Goal: Information Seeking & Learning: Learn about a topic

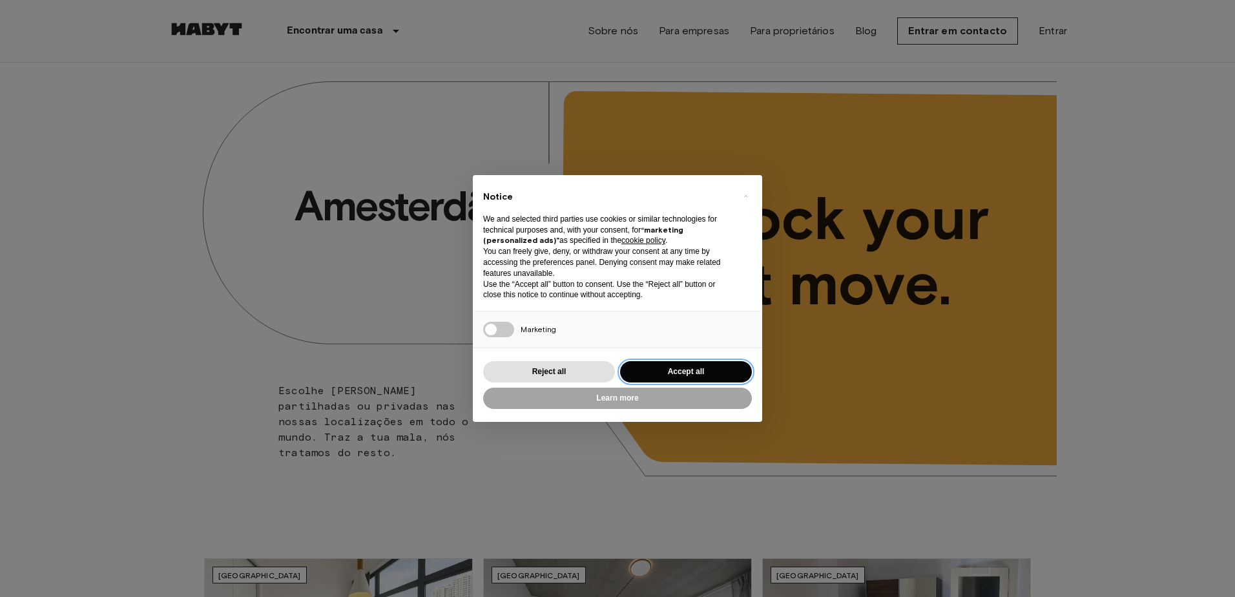
click at [732, 369] on button "Accept all" at bounding box center [686, 371] width 132 height 21
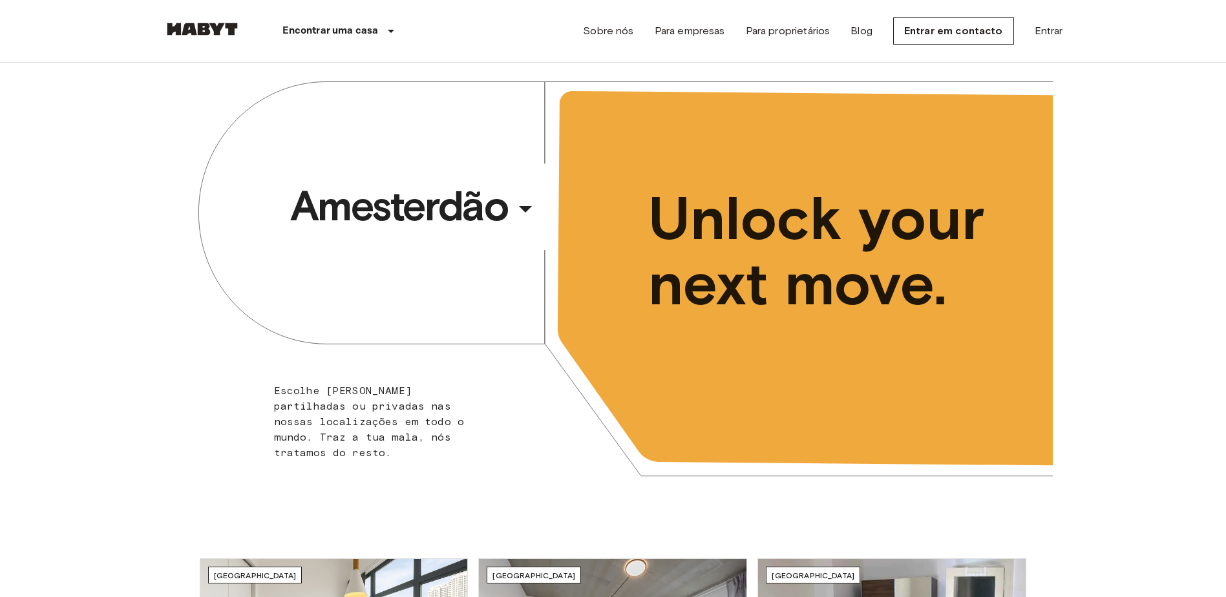
click at [516, 209] on div "​" at bounding box center [542, 219] width 133 height 26
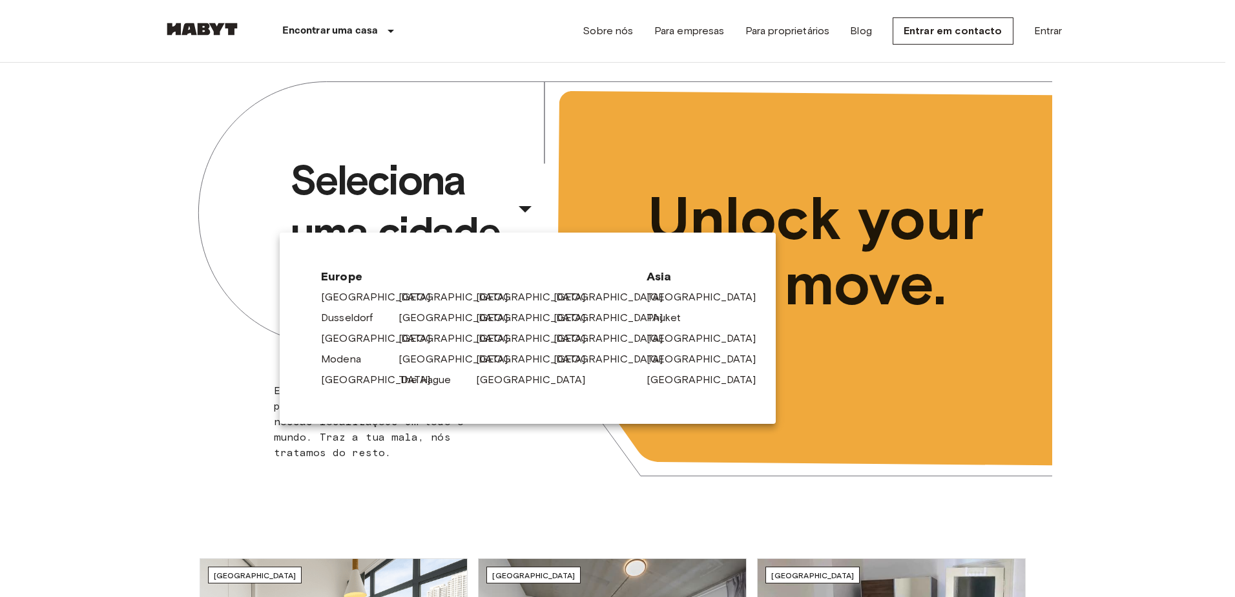
click at [408, 335] on link "Lisbon" at bounding box center [460, 339] width 123 height 16
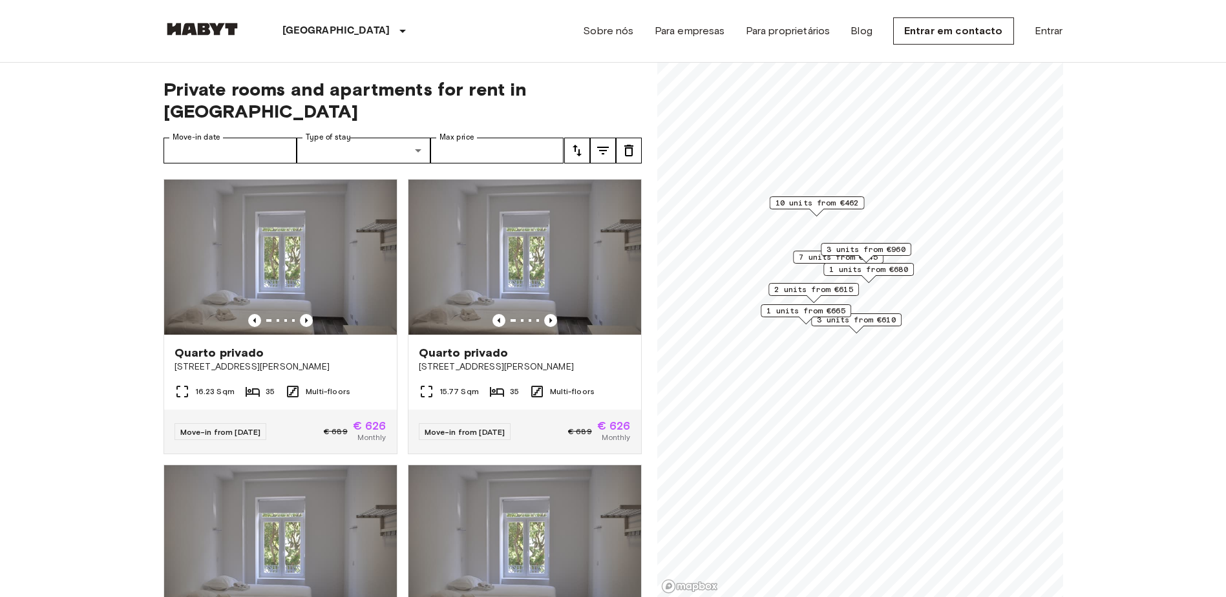
click at [826, 287] on span "2 units from €615" at bounding box center [813, 290] width 79 height 12
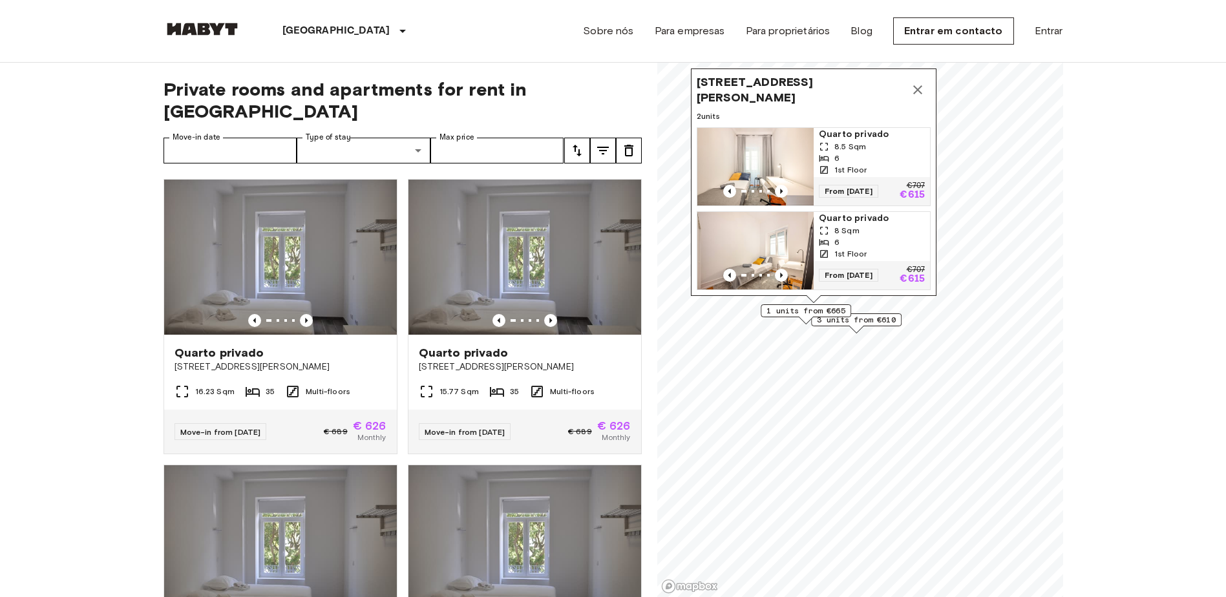
click at [816, 311] on span "1 units from €665" at bounding box center [805, 311] width 79 height 12
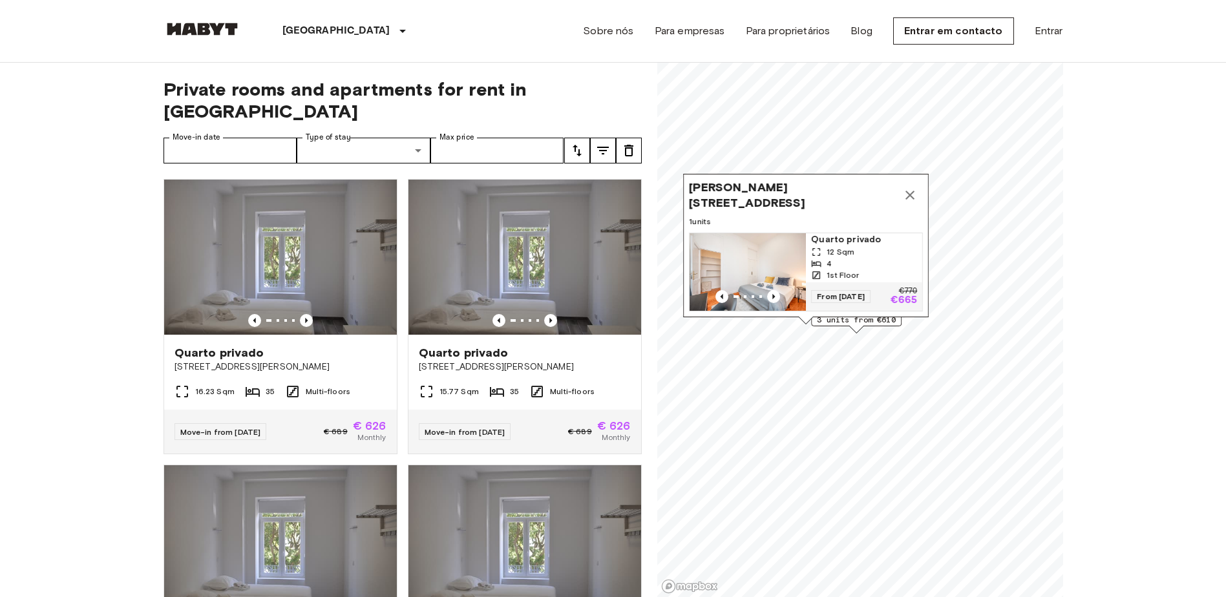
click at [860, 326] on div "Map marker" at bounding box center [856, 329] width 14 height 7
click at [857, 329] on div "Map marker" at bounding box center [856, 329] width 14 height 7
click at [855, 317] on div "Rua Silva Carvalho 147, 1250-249 Lisbon, POR 1 units Quarto privado 12 Sqm 4 1s…" at bounding box center [806, 249] width 246 height 151
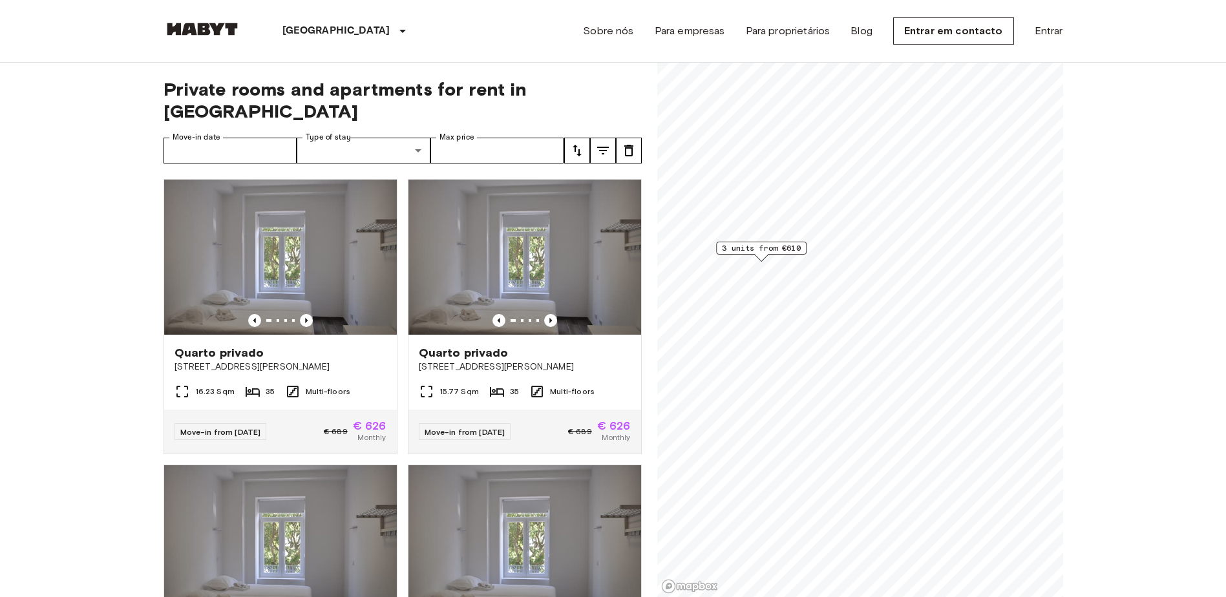
click at [789, 253] on span "3 units from €610" at bounding box center [761, 248] width 79 height 12
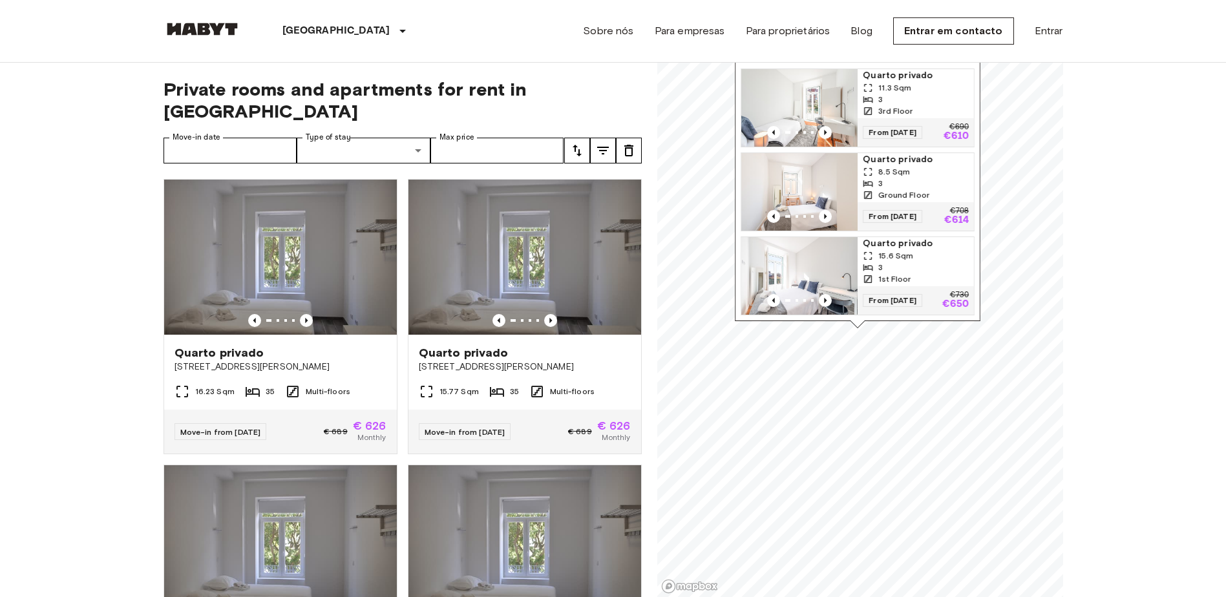
click at [826, 294] on icon "Previous image" at bounding box center [825, 300] width 13 height 13
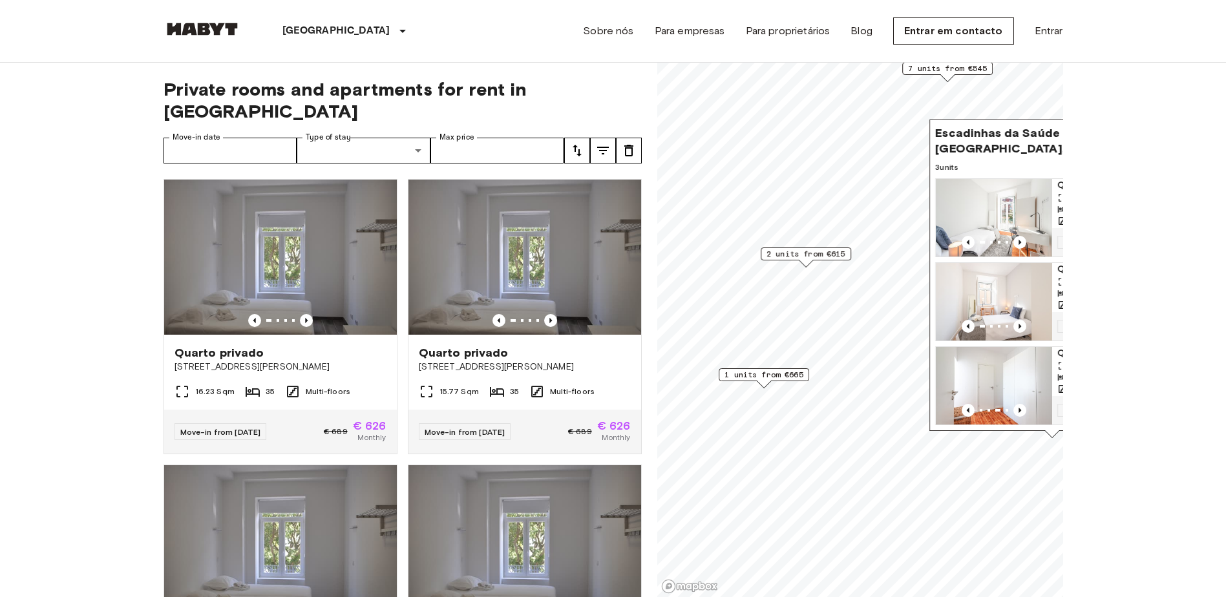
click at [773, 371] on span "1 units from €665" at bounding box center [763, 375] width 79 height 12
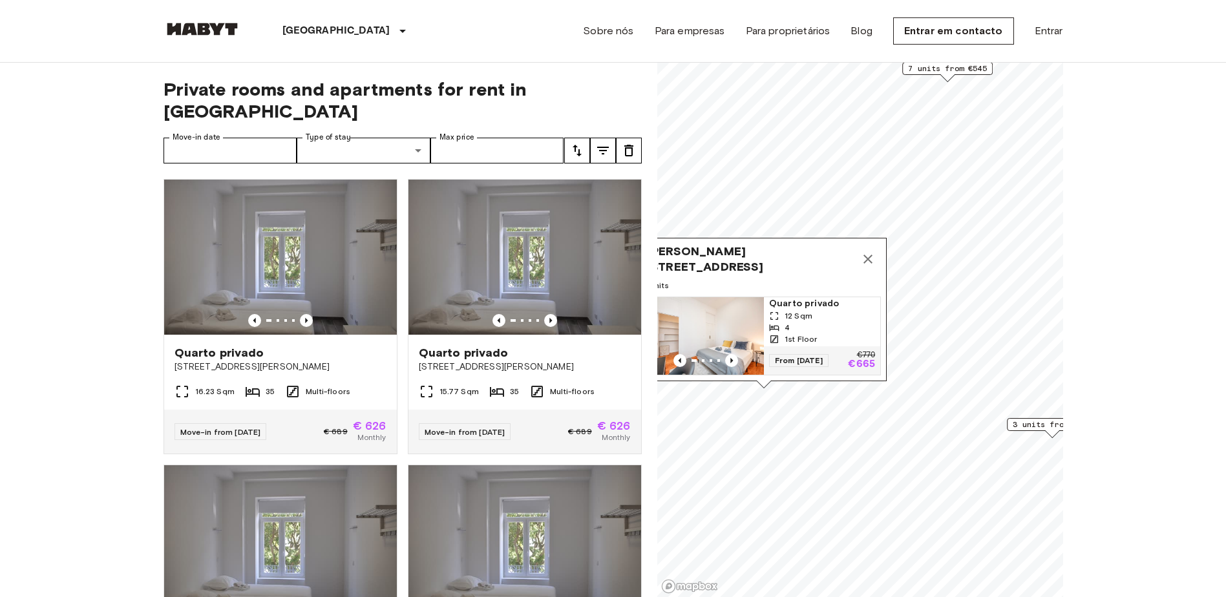
click at [729, 322] on img "Map marker" at bounding box center [705, 336] width 116 height 78
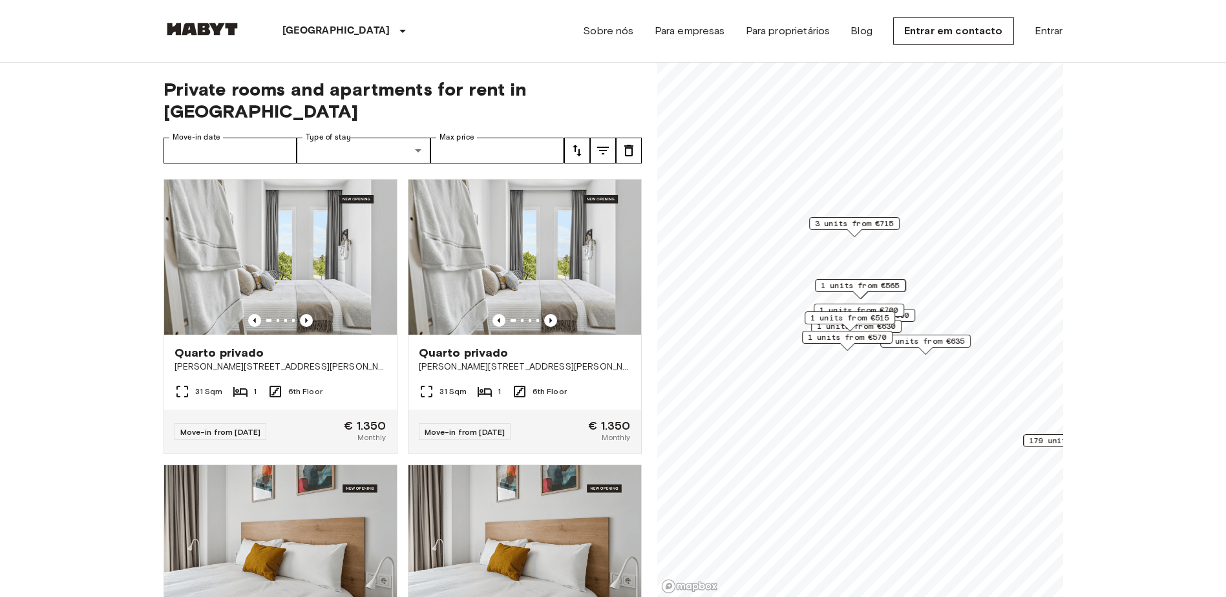
click at [864, 286] on span "1 units from €565" at bounding box center [860, 286] width 79 height 12
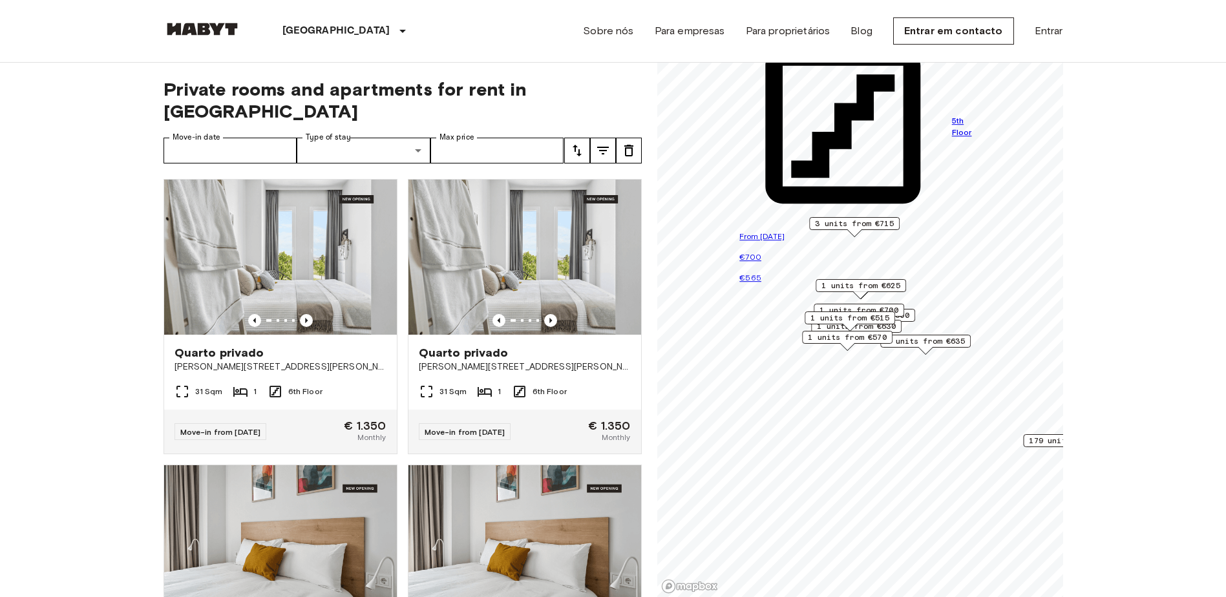
click at [857, 333] on span "1 units from €570" at bounding box center [847, 337] width 79 height 12
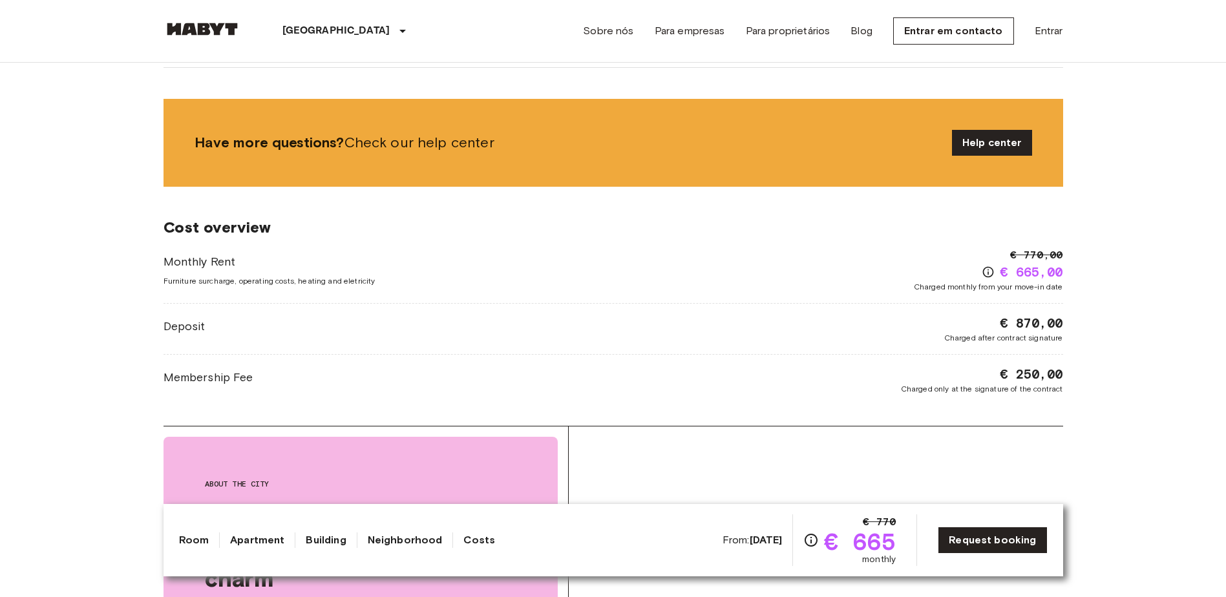
scroll to position [1438, 0]
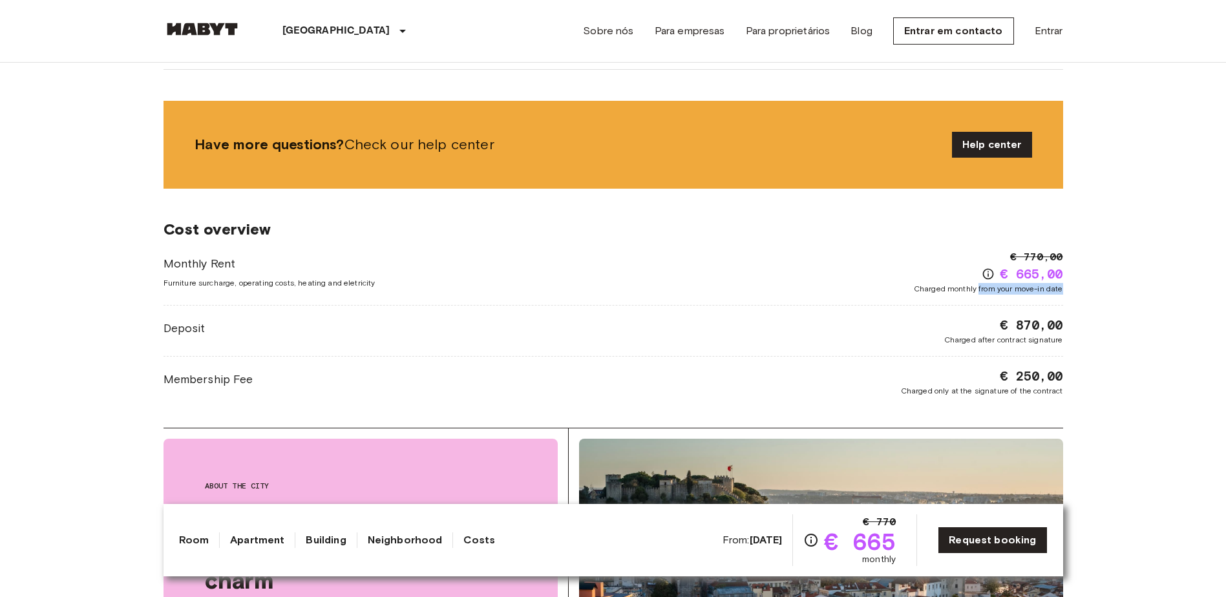
drag, startPoint x: 979, startPoint y: 287, endPoint x: 1071, endPoint y: 287, distance: 91.1
click at [1071, 287] on div "Europa Portugal Lisboa Quarto privado Quarto privado From Nov 17 2025 Rua Silva…" at bounding box center [613, 116] width 930 height 2982
drag, startPoint x: 1071, startPoint y: 287, endPoint x: 987, endPoint y: 273, distance: 84.5
click at [987, 273] on icon "Check cost overview for full price breakdown. Please note that discounts apply …" at bounding box center [987, 273] width 13 height 13
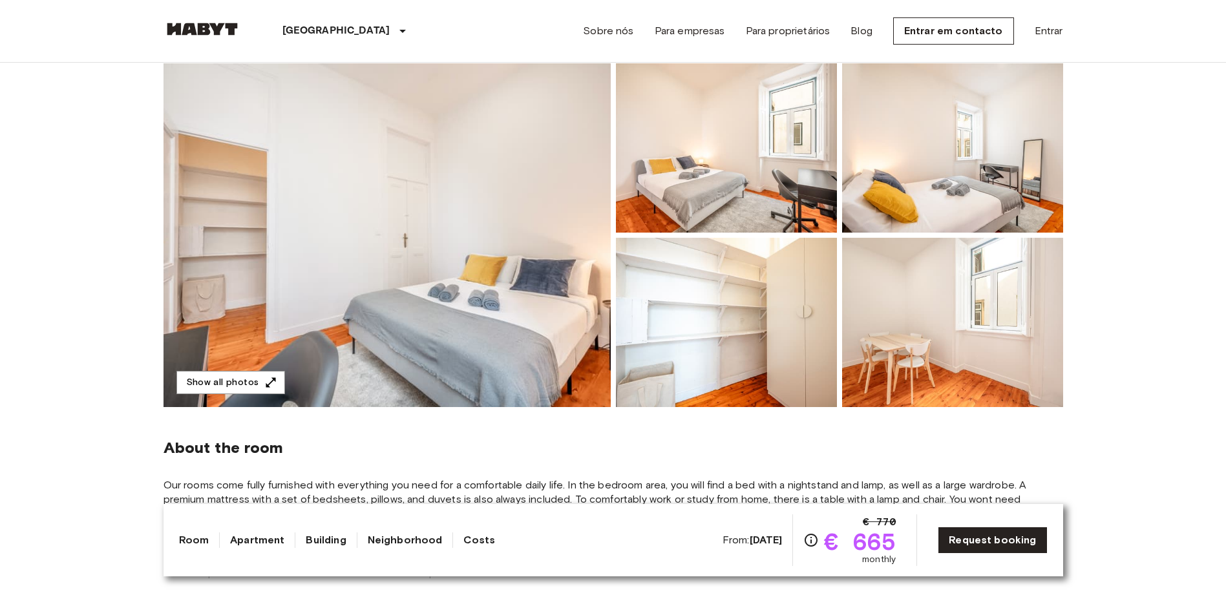
scroll to position [81, 0]
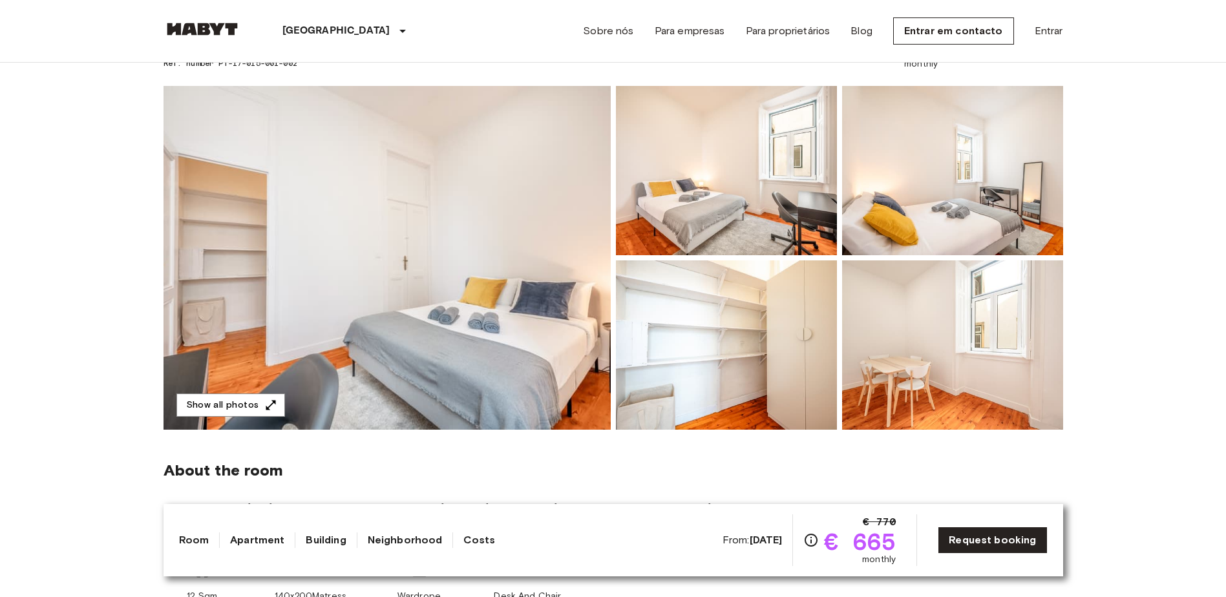
click at [386, 256] on img at bounding box center [386, 258] width 447 height 344
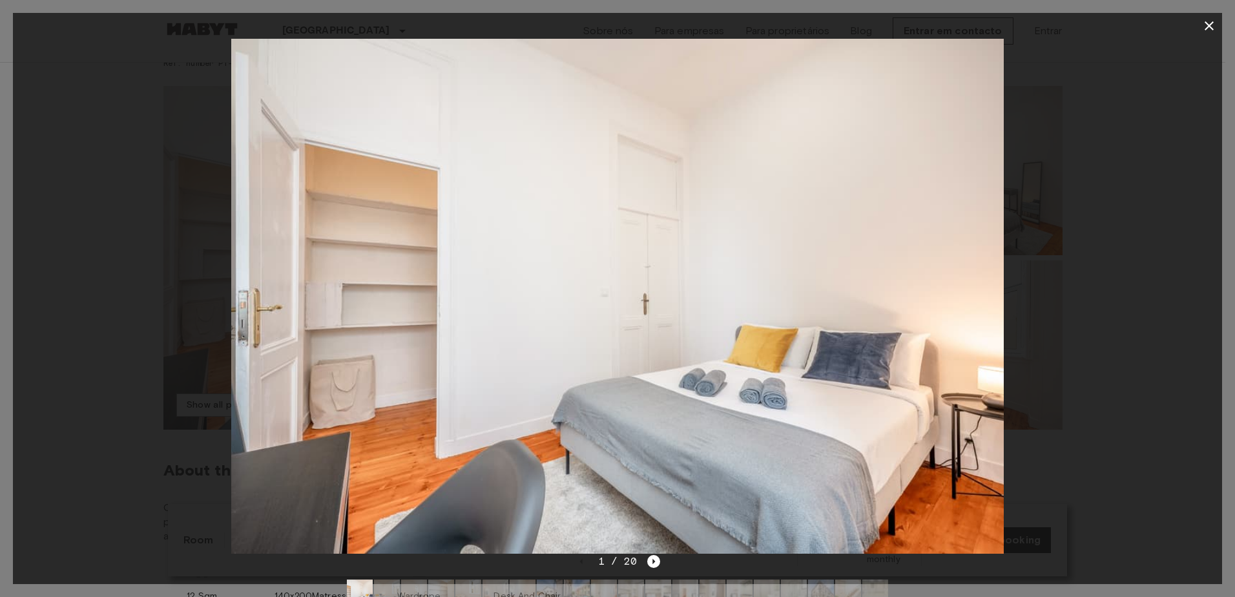
click at [649, 563] on icon "Next image" at bounding box center [653, 561] width 13 height 13
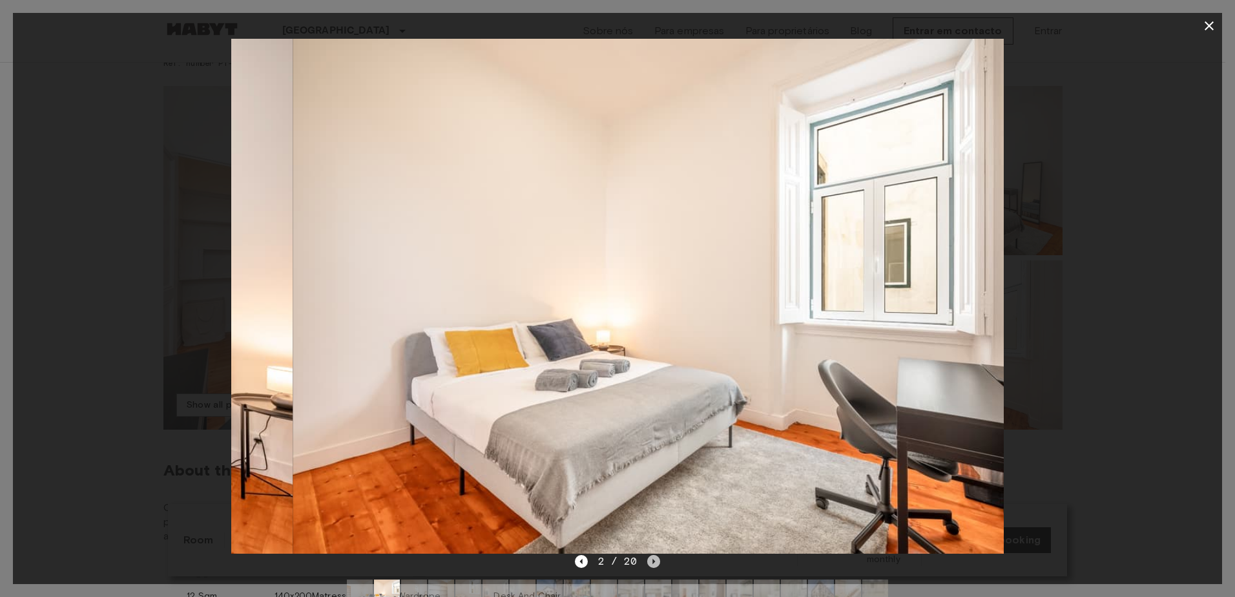
click at [649, 563] on icon "Next image" at bounding box center [653, 561] width 13 height 13
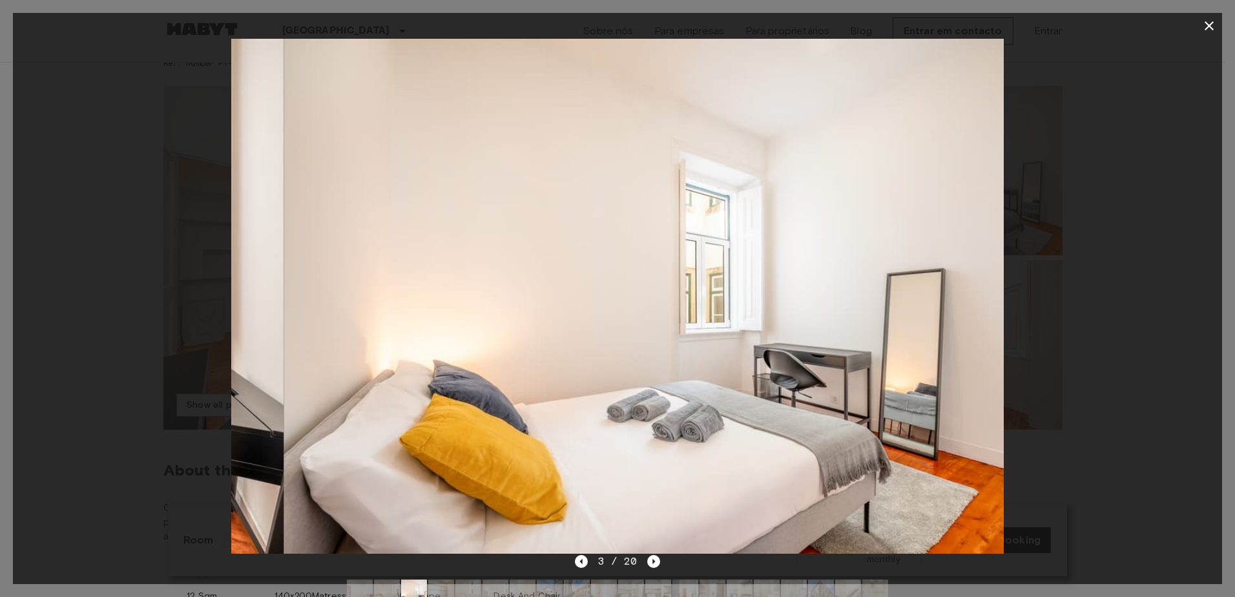
click at [649, 563] on icon "Next image" at bounding box center [653, 561] width 13 height 13
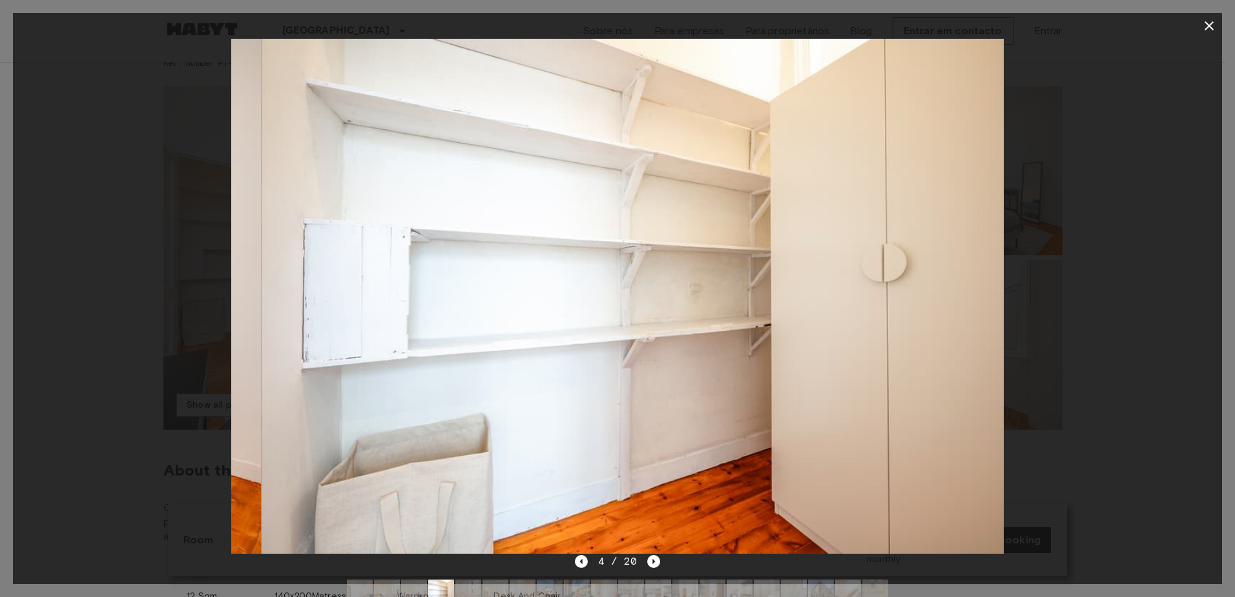
click at [649, 563] on icon "Next image" at bounding box center [653, 561] width 13 height 13
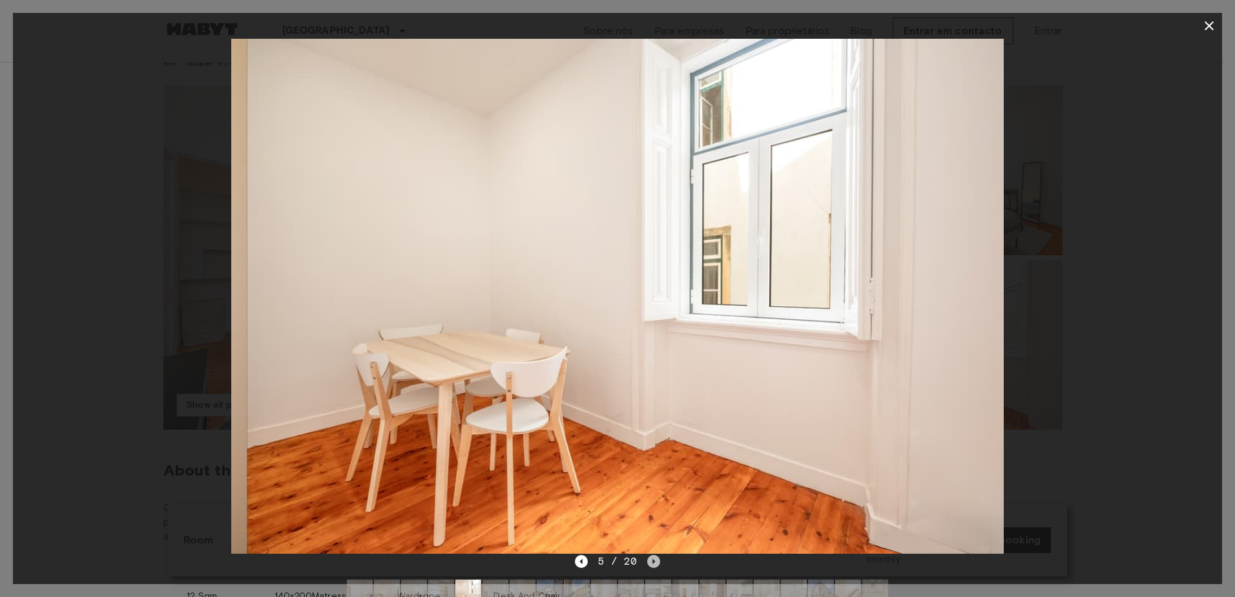
click at [649, 563] on icon "Next image" at bounding box center [653, 561] width 13 height 13
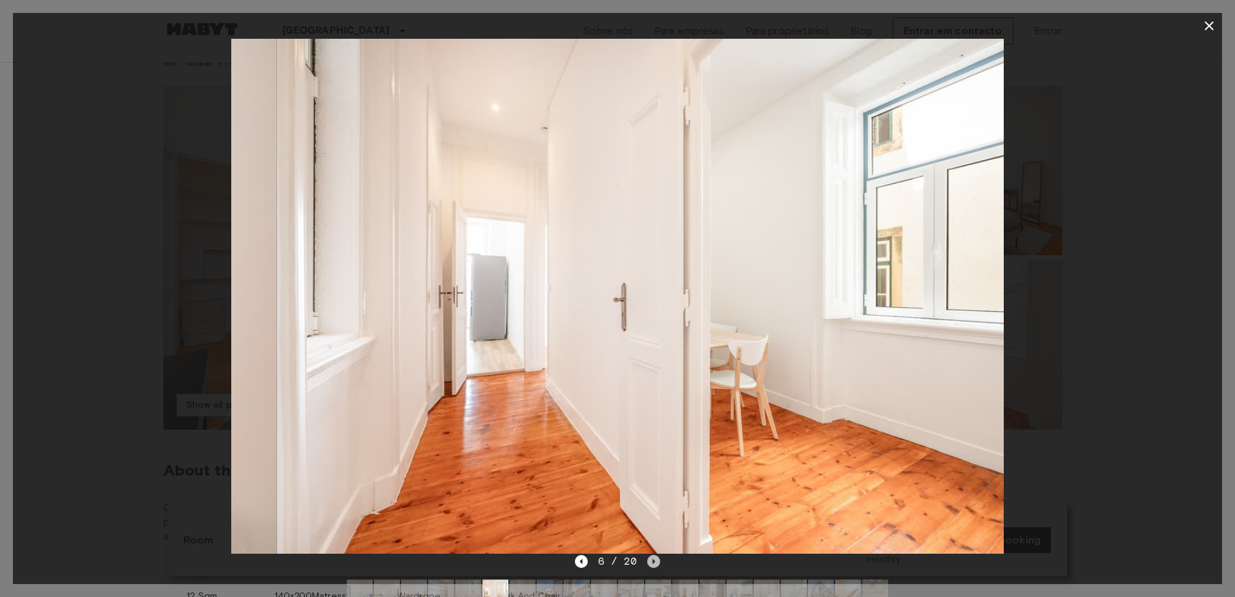
click at [649, 563] on icon "Next image" at bounding box center [653, 561] width 13 height 13
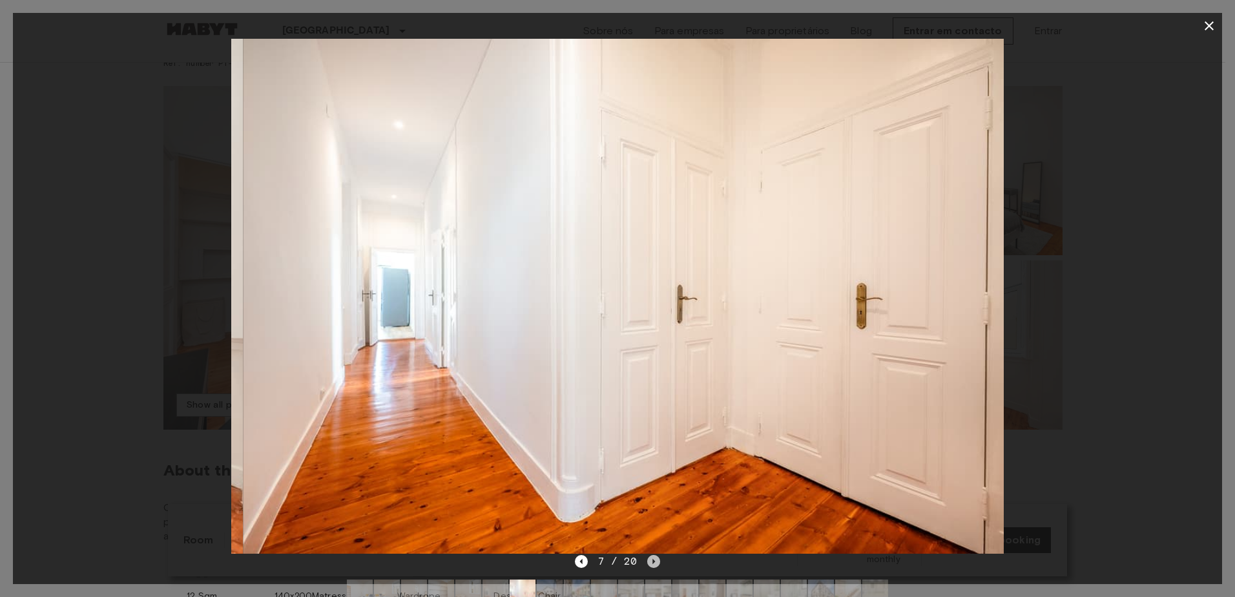
click at [649, 563] on icon "Next image" at bounding box center [653, 561] width 13 height 13
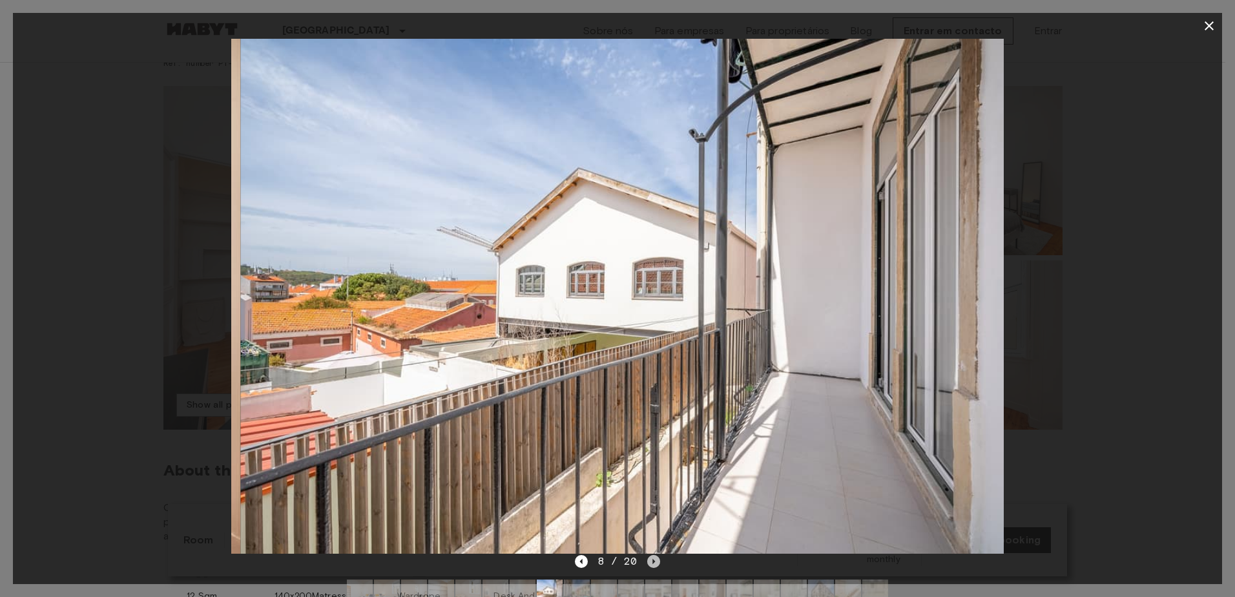
click at [649, 563] on icon "Next image" at bounding box center [653, 561] width 13 height 13
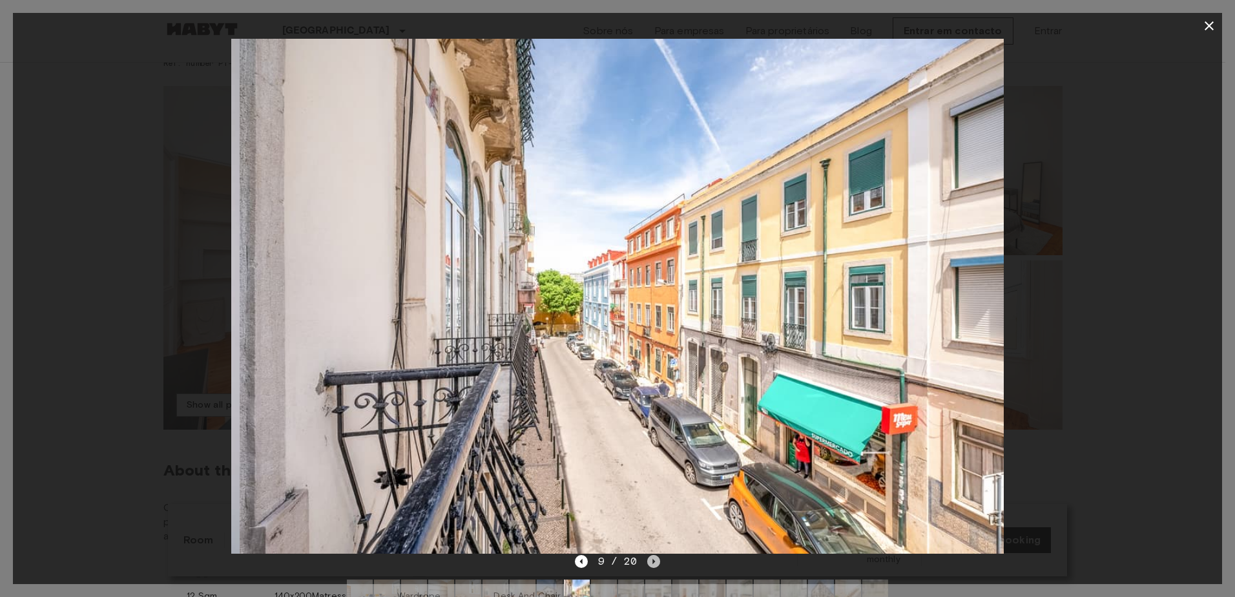
click at [649, 563] on icon "Next image" at bounding box center [653, 561] width 13 height 13
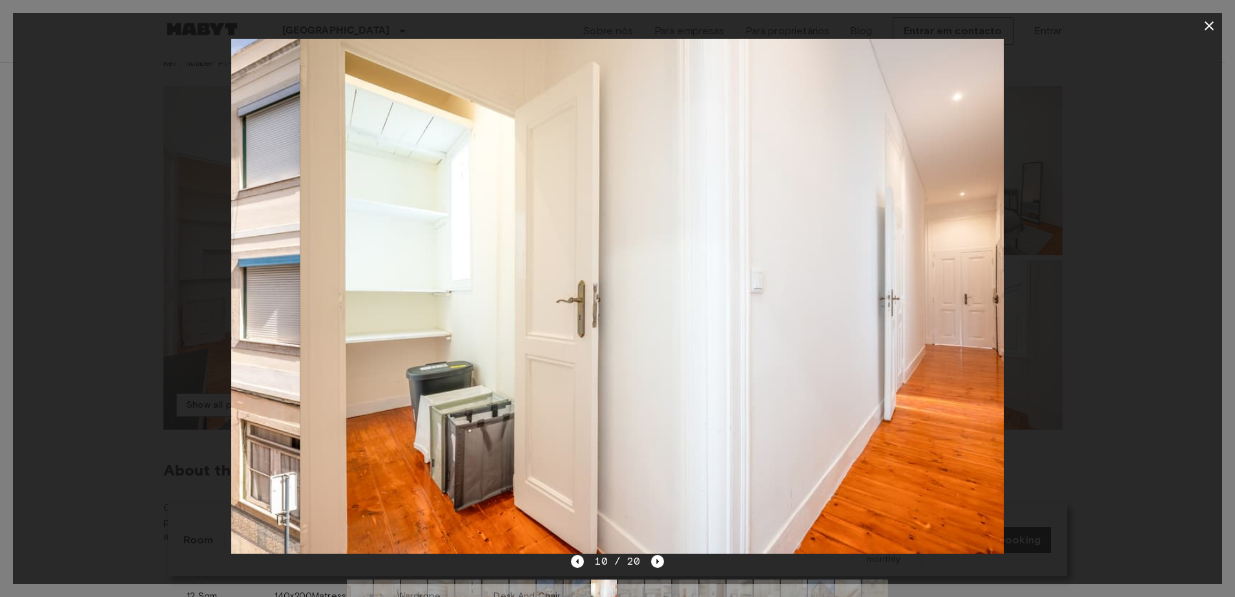
click at [649, 563] on div "10 / 20" at bounding box center [617, 562] width 92 height 16
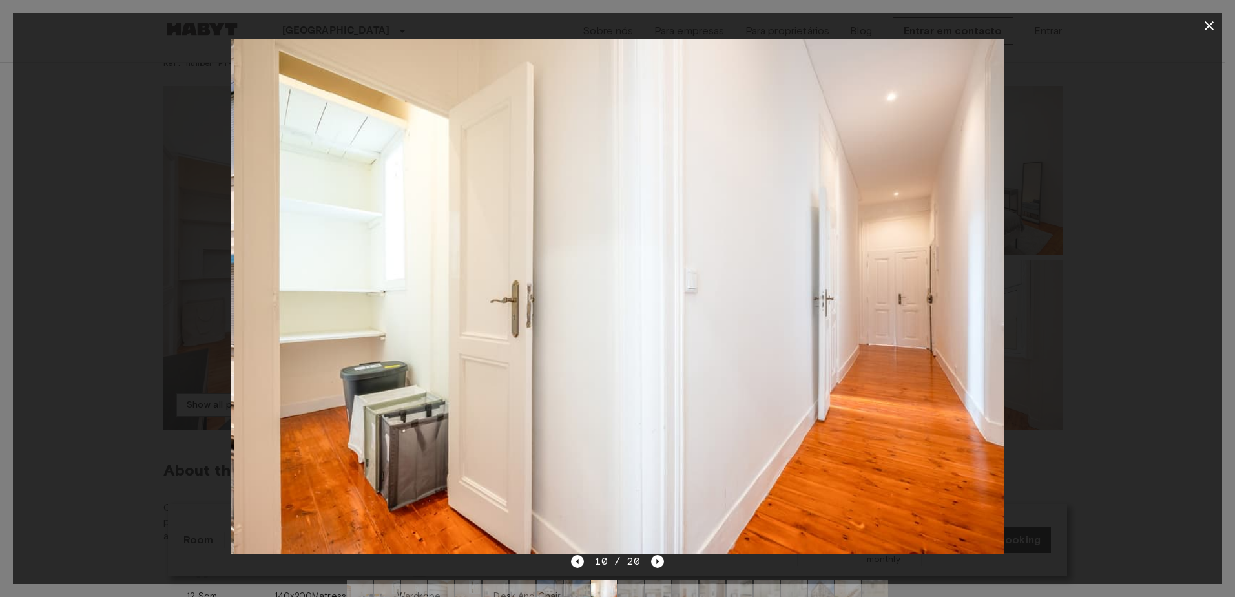
click at [649, 563] on div "10 / 20" at bounding box center [617, 562] width 92 height 16
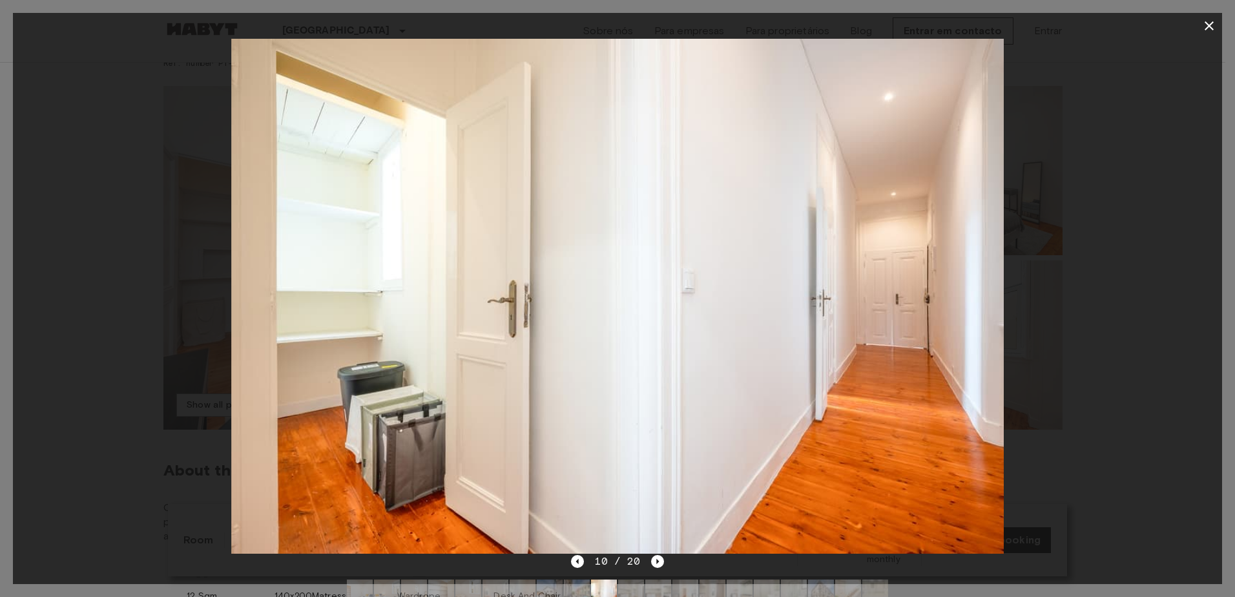
click at [655, 567] on icon "Next image" at bounding box center [657, 561] width 13 height 13
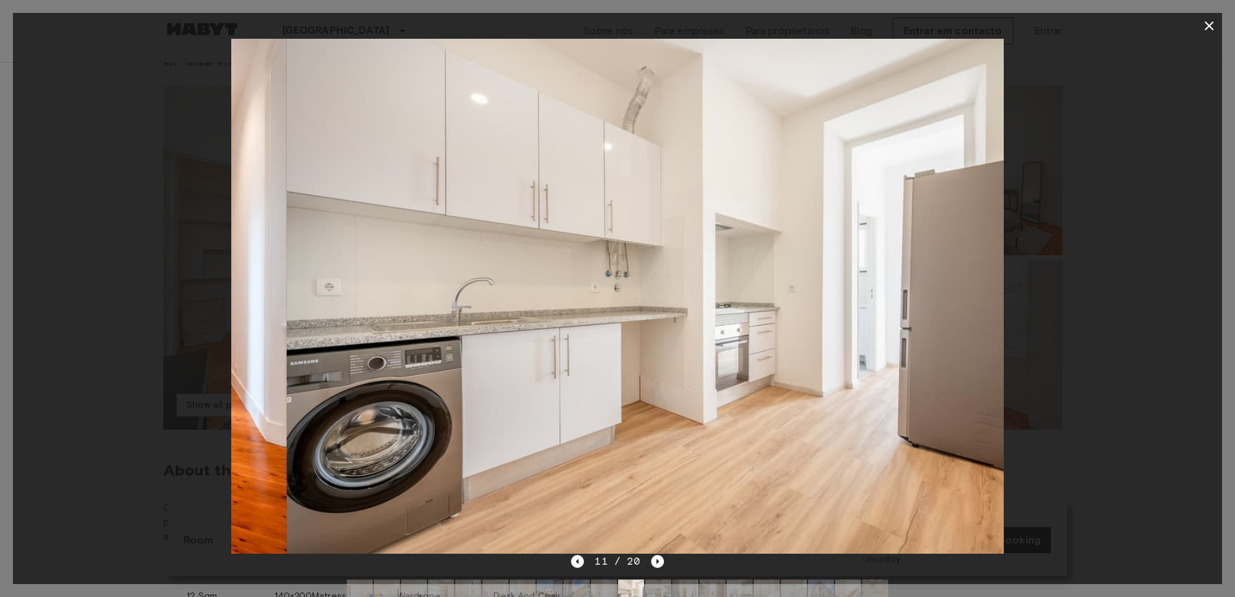
click at [654, 567] on icon "Next image" at bounding box center [657, 561] width 13 height 13
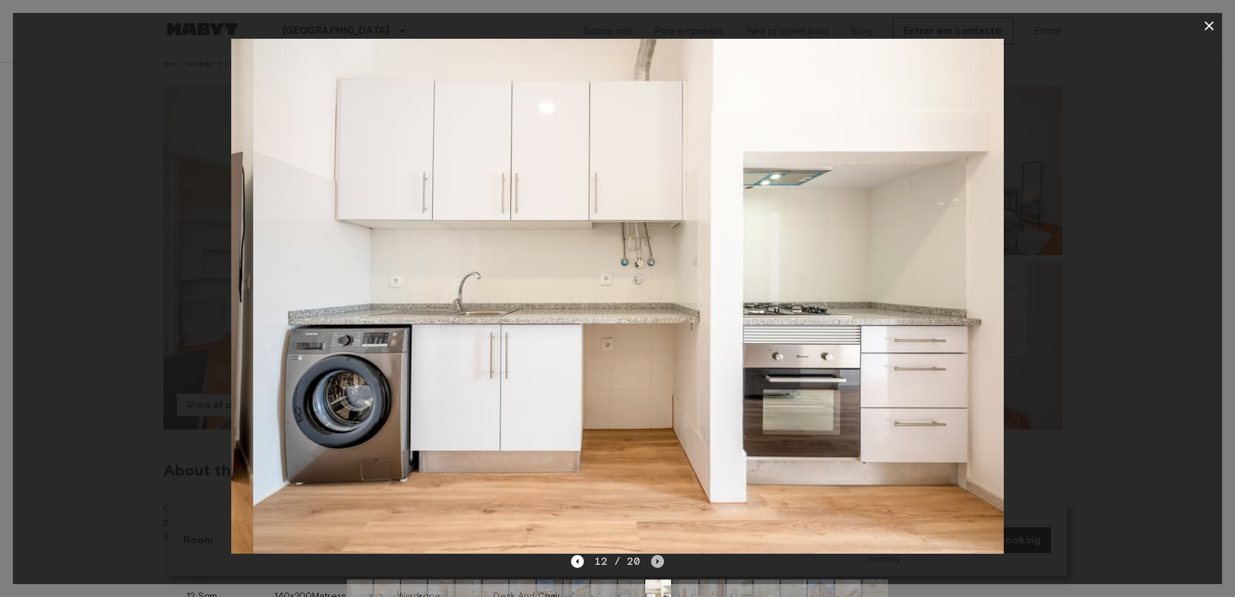
click at [654, 567] on icon "Next image" at bounding box center [657, 561] width 13 height 13
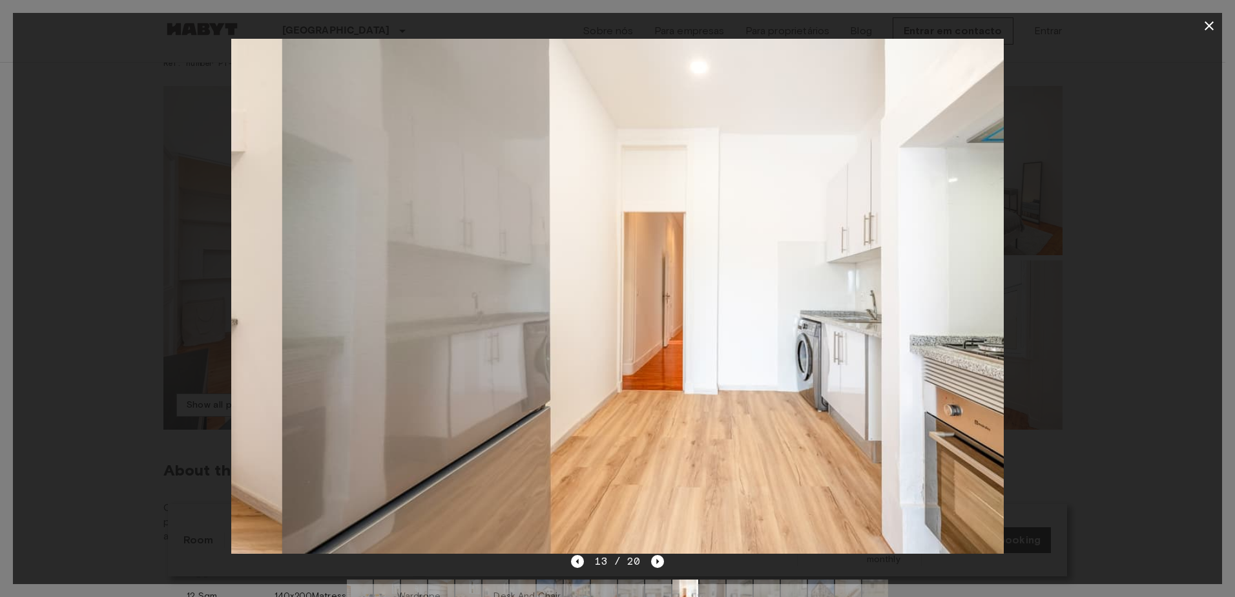
click at [654, 567] on icon "Next image" at bounding box center [657, 561] width 13 height 13
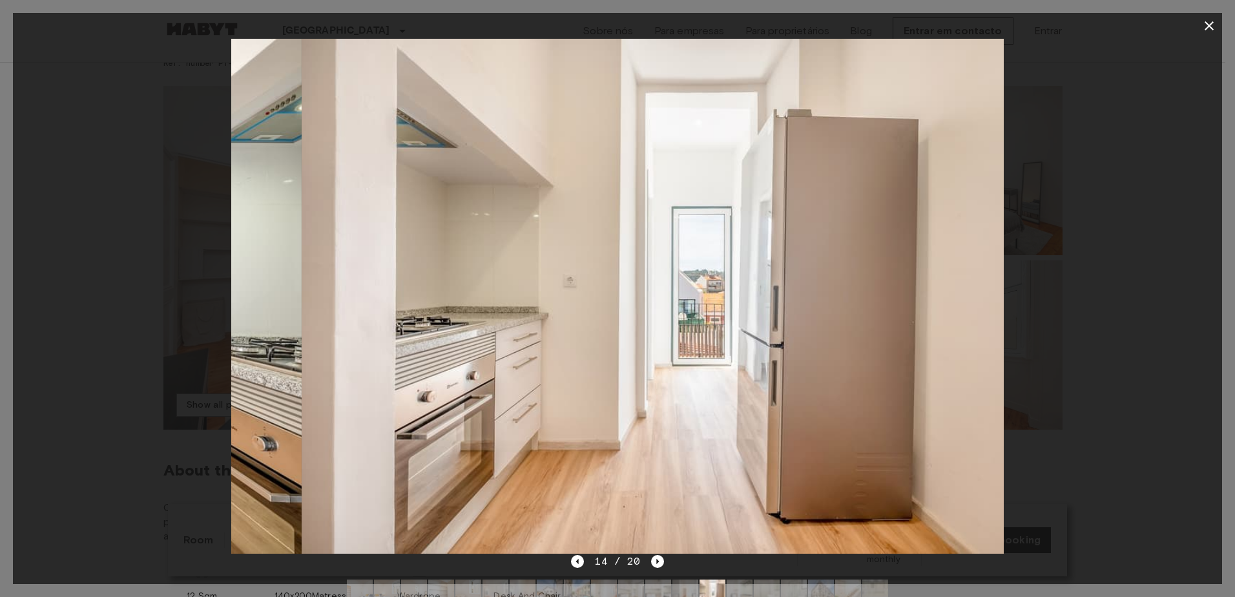
click at [654, 567] on icon "Next image" at bounding box center [657, 561] width 13 height 13
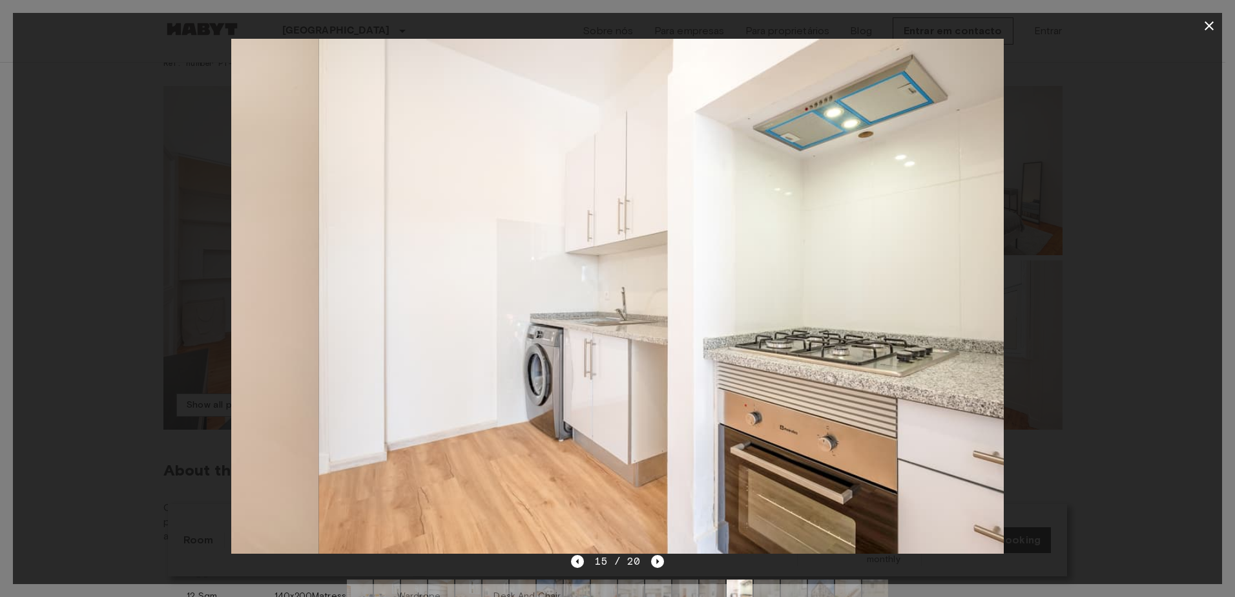
click at [654, 567] on icon "Next image" at bounding box center [657, 561] width 13 height 13
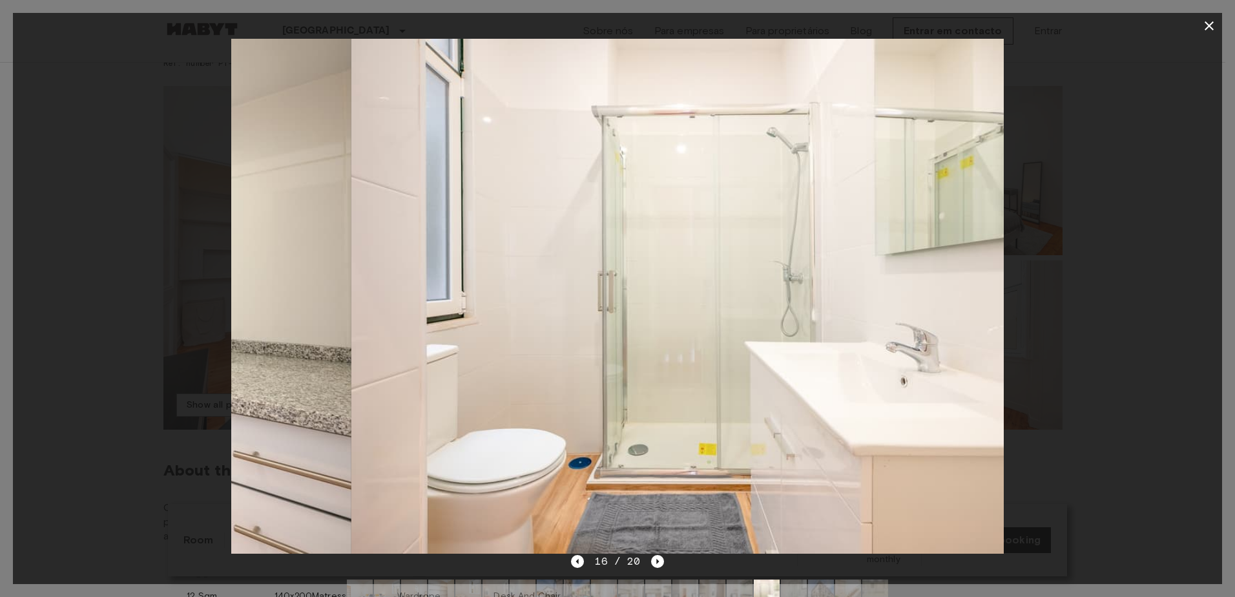
click at [1142, 247] on div at bounding box center [617, 296] width 1209 height 515
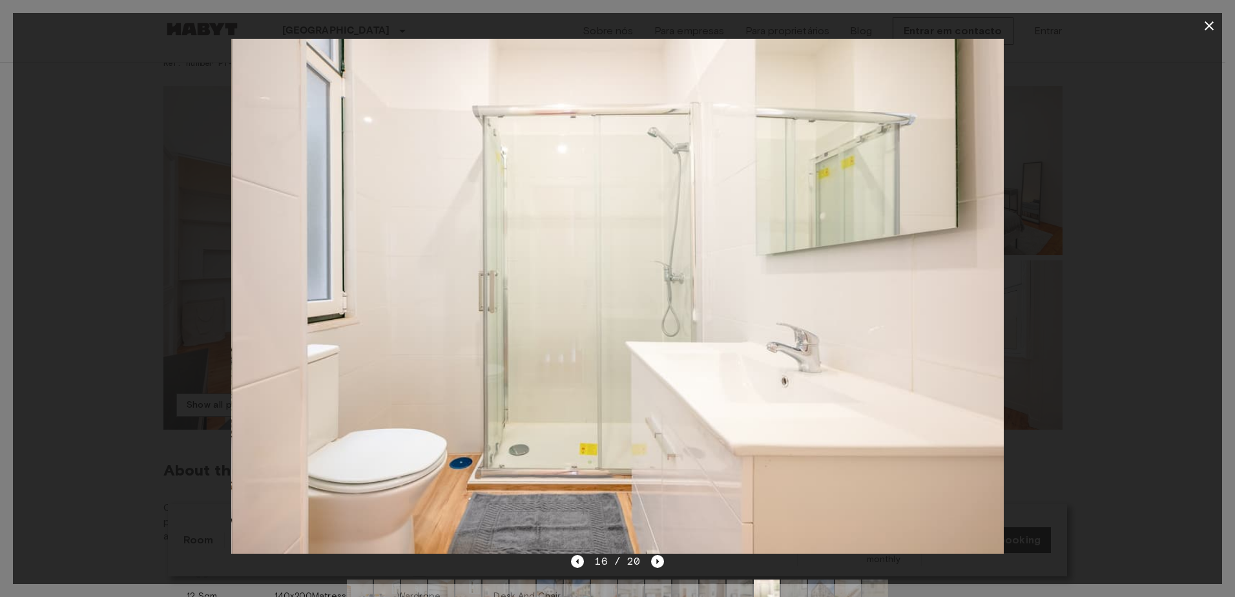
click at [1041, 269] on div at bounding box center [617, 296] width 1209 height 515
click at [1211, 29] on icon "button" at bounding box center [1210, 26] width 16 height 16
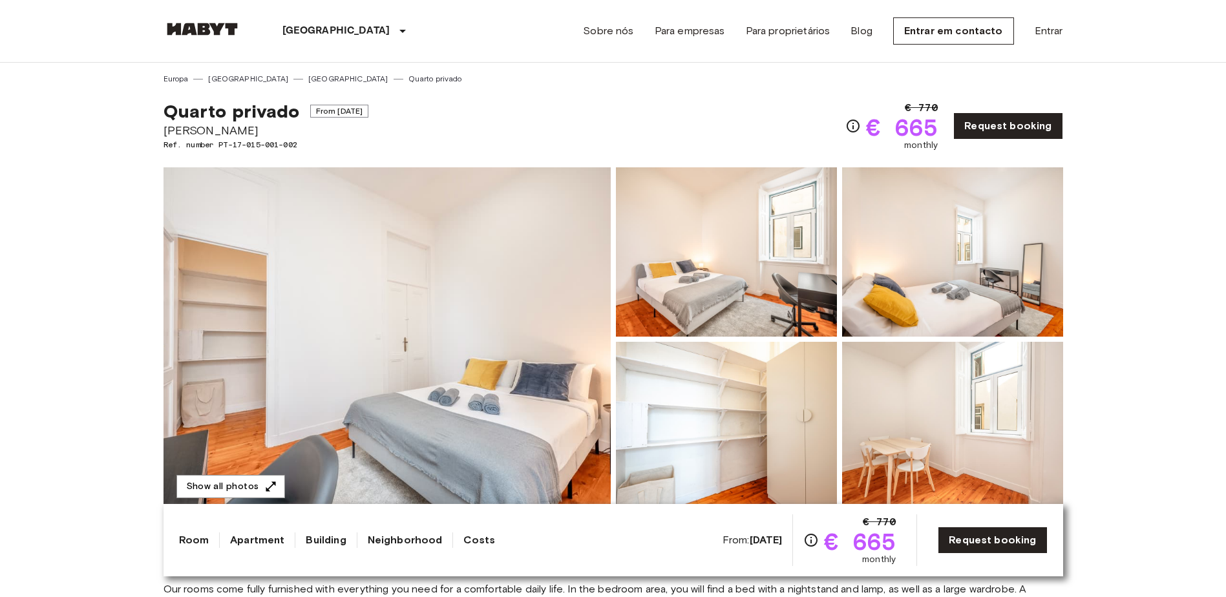
scroll to position [388, 0]
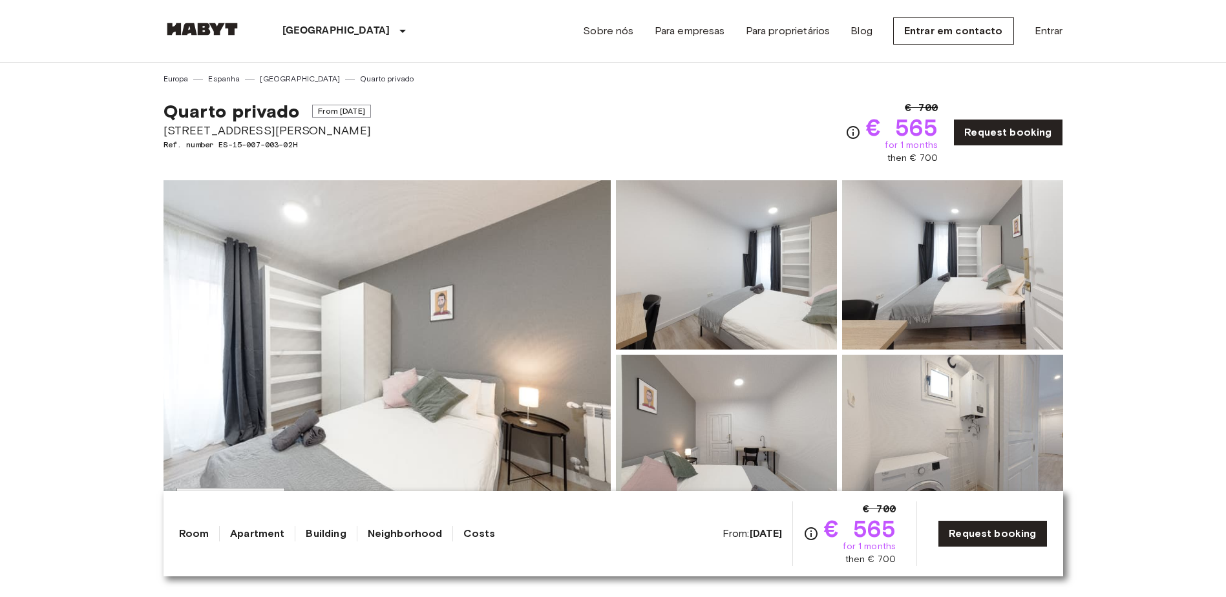
click at [508, 325] on img at bounding box center [386, 352] width 447 height 344
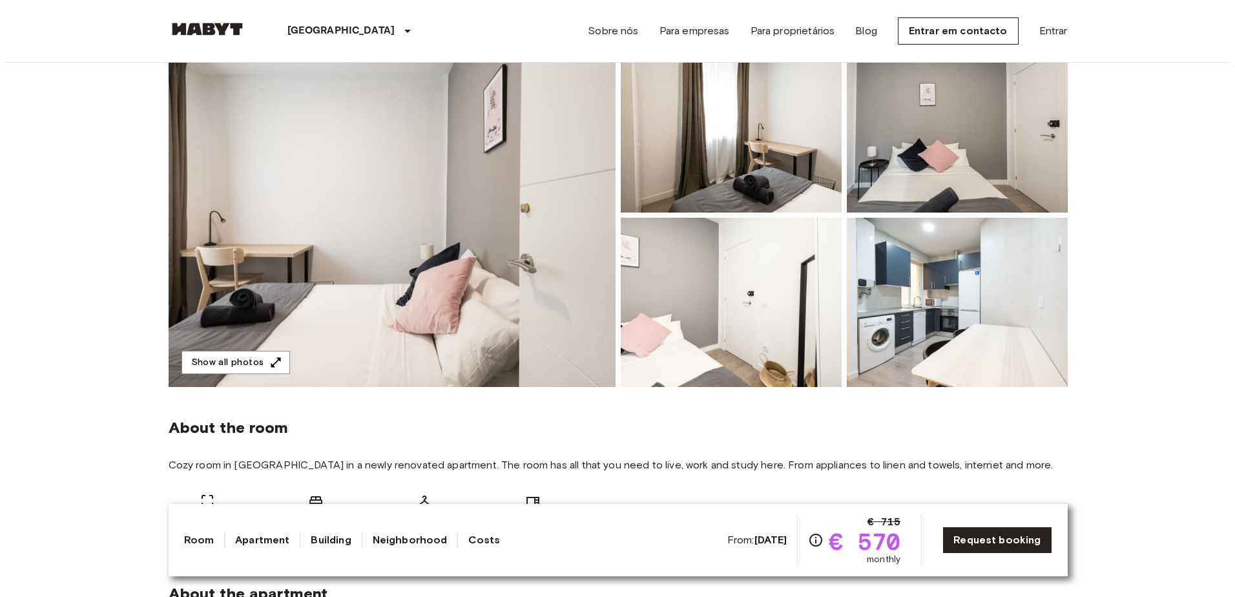
scroll to position [129, 0]
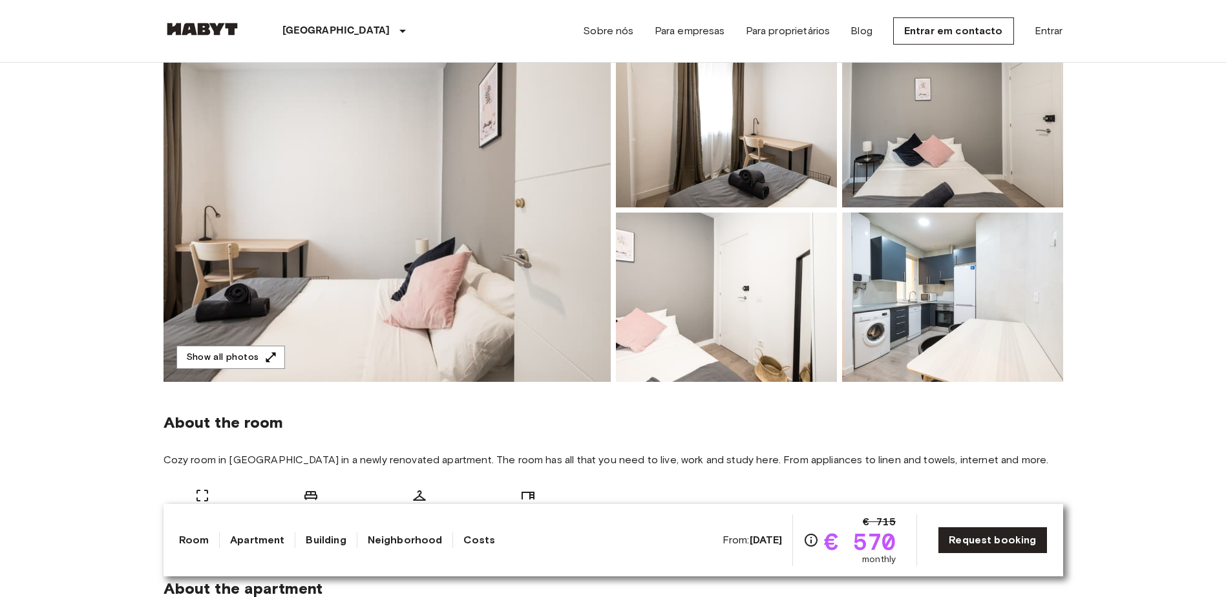
click at [536, 231] on img at bounding box center [386, 210] width 447 height 344
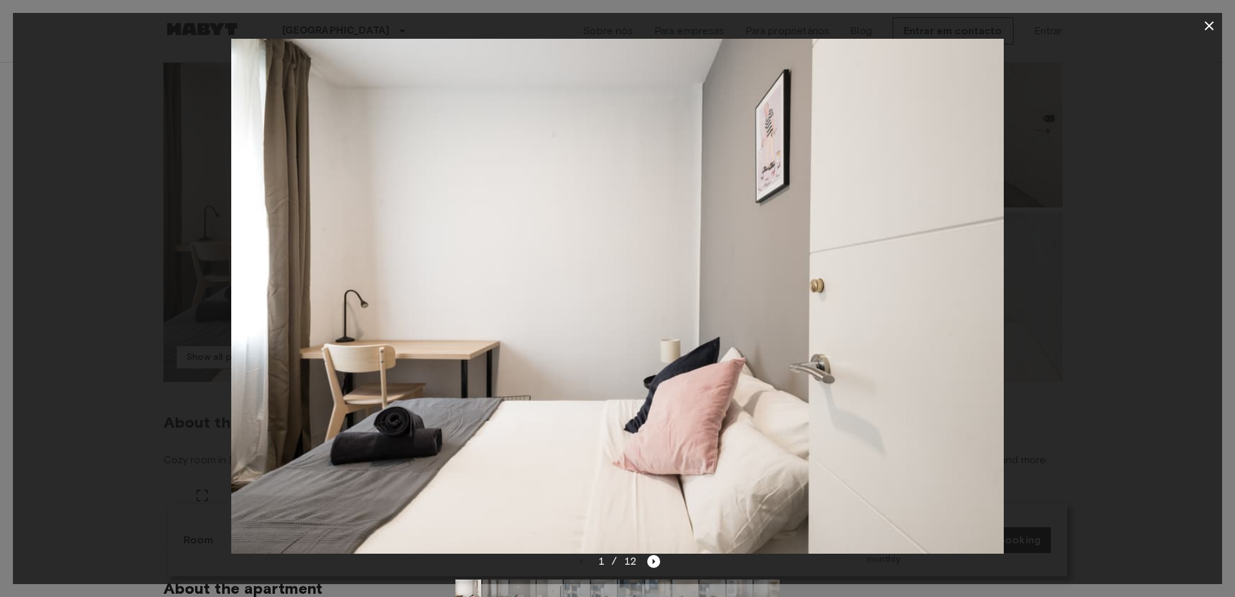
click at [651, 558] on icon "Next image" at bounding box center [653, 561] width 13 height 13
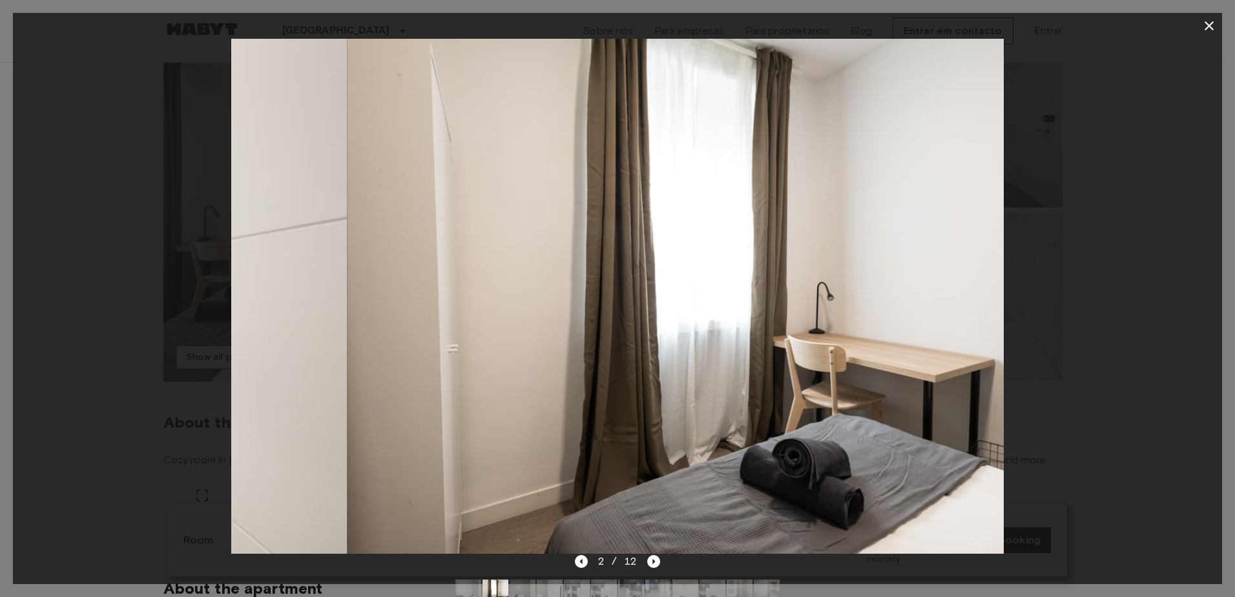
click at [651, 558] on icon "Next image" at bounding box center [653, 561] width 13 height 13
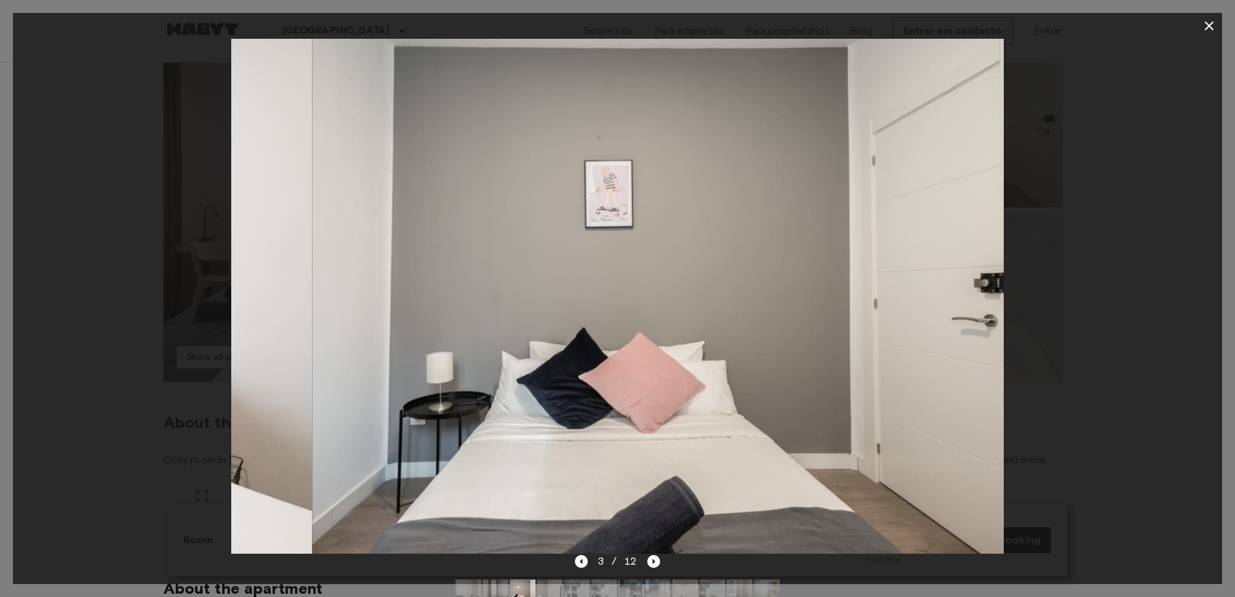
click at [651, 558] on icon "Next image" at bounding box center [653, 561] width 13 height 13
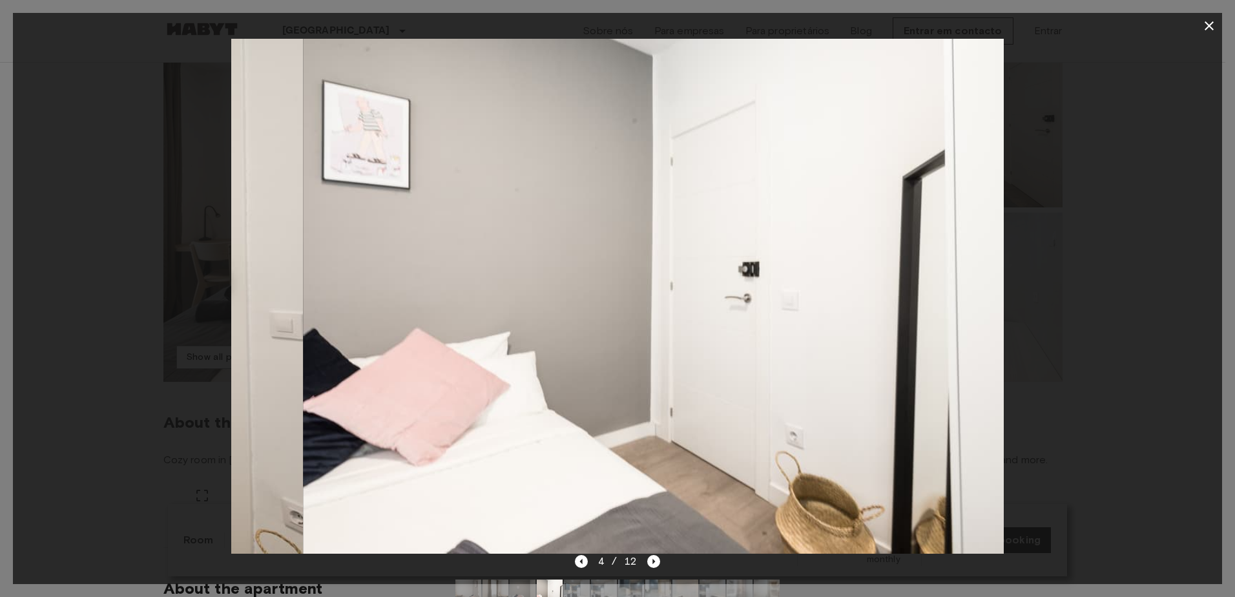
click at [651, 558] on icon "Next image" at bounding box center [653, 561] width 13 height 13
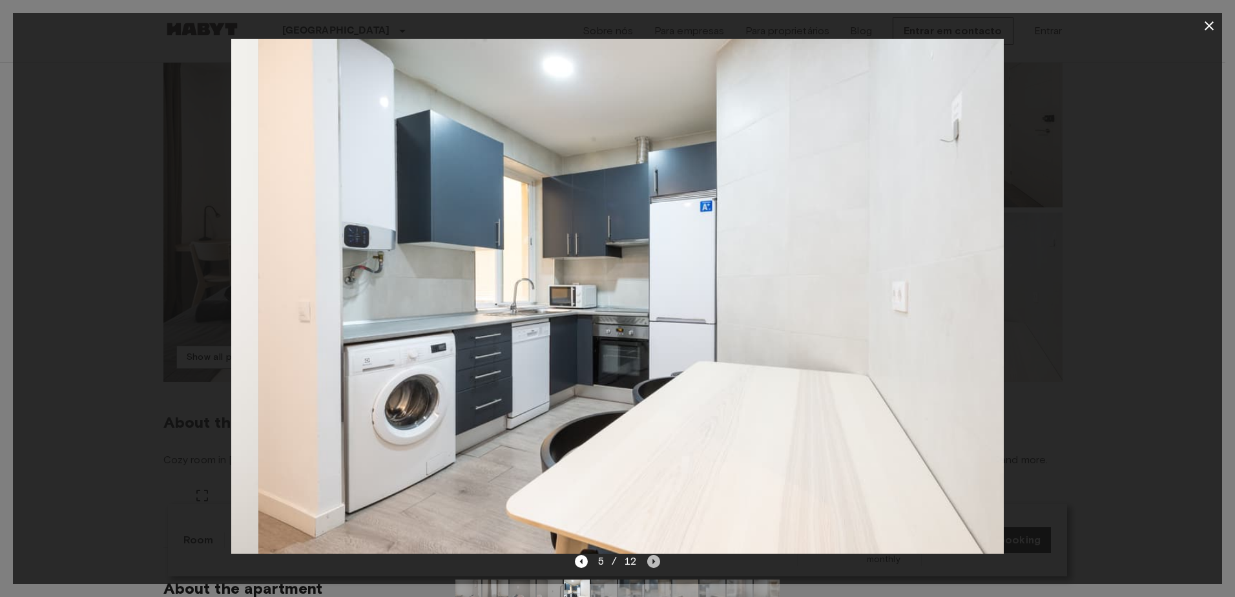
click at [651, 558] on icon "Next image" at bounding box center [653, 561] width 13 height 13
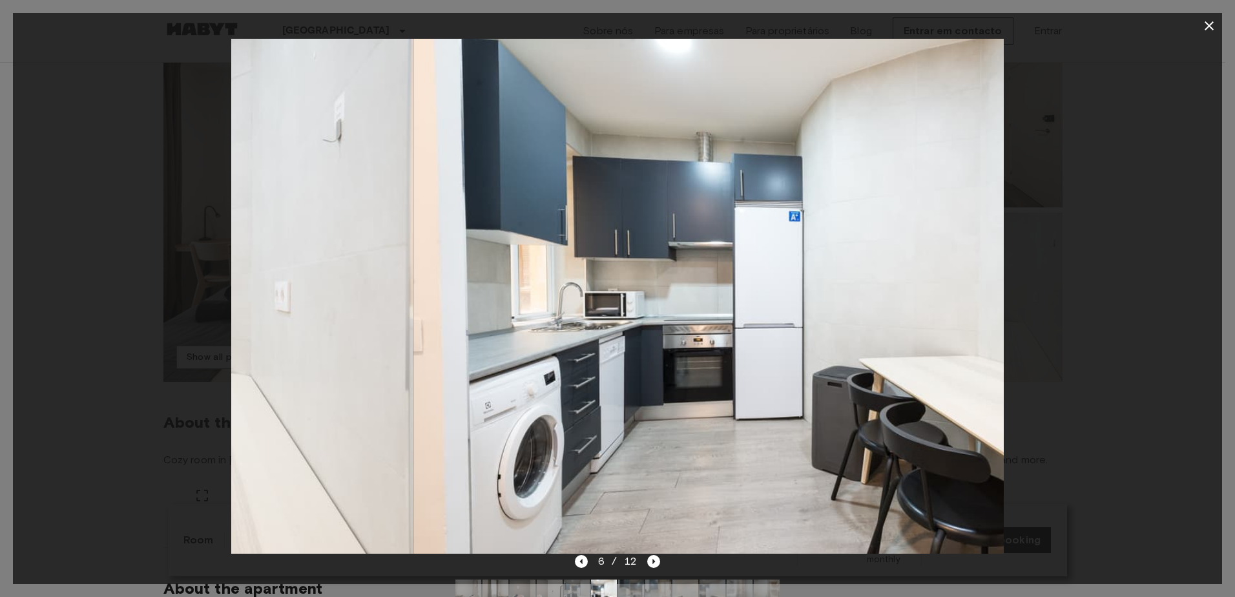
click at [651, 558] on icon "Next image" at bounding box center [653, 561] width 13 height 13
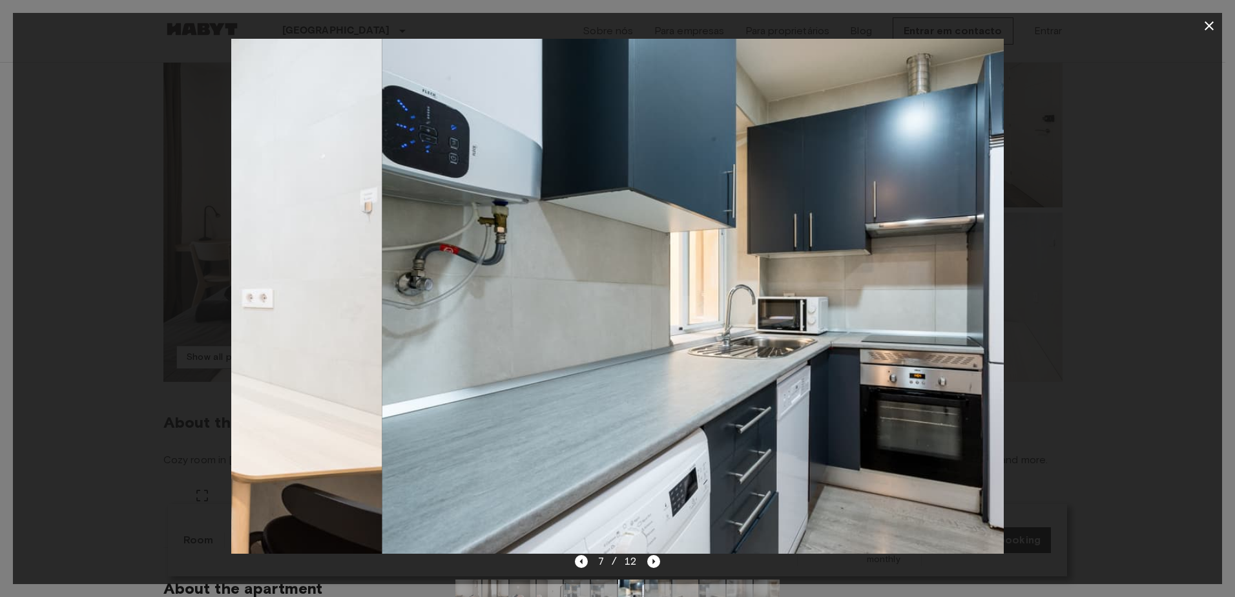
click at [651, 558] on icon "Next image" at bounding box center [653, 561] width 13 height 13
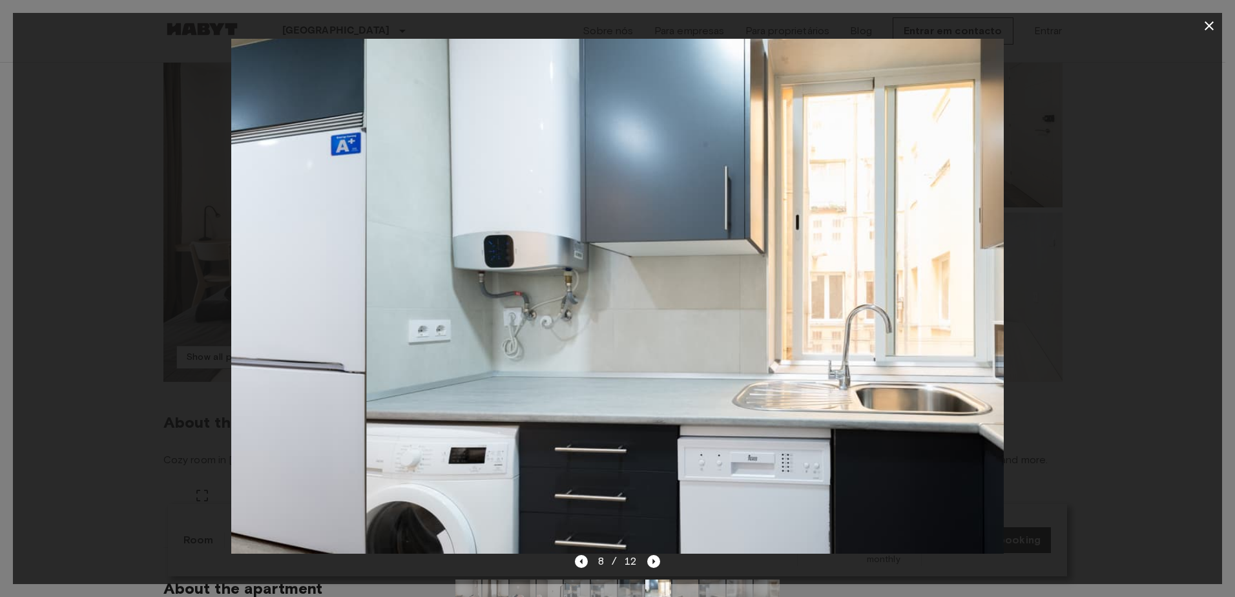
click at [651, 558] on icon "Next image" at bounding box center [653, 561] width 13 height 13
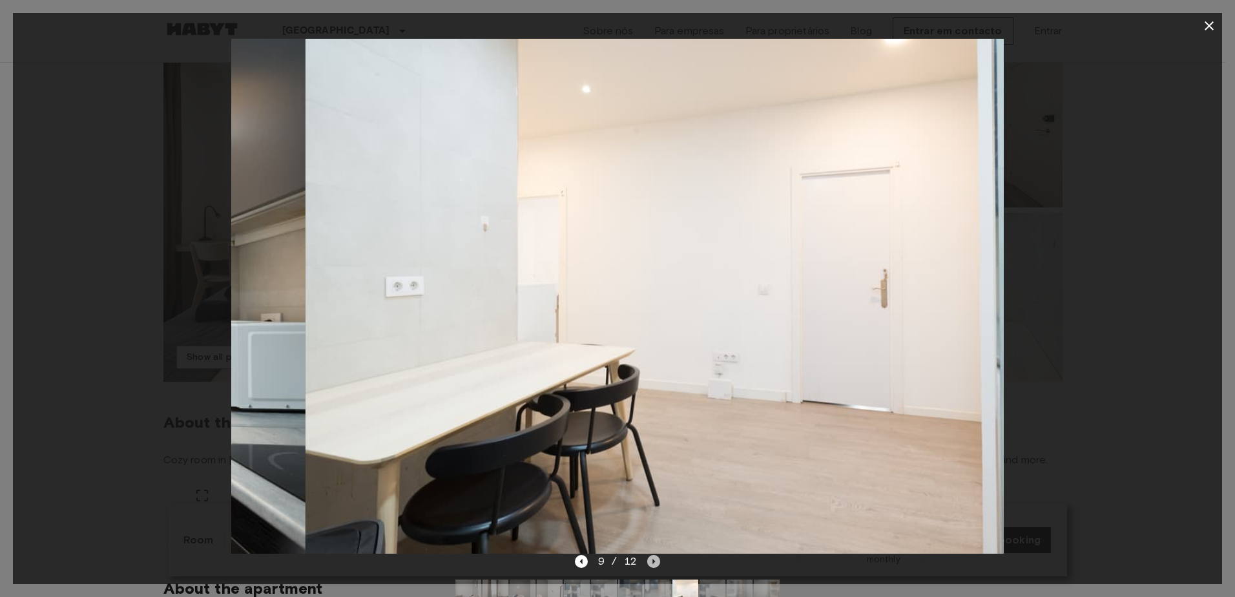
click at [651, 558] on icon "Next image" at bounding box center [653, 561] width 13 height 13
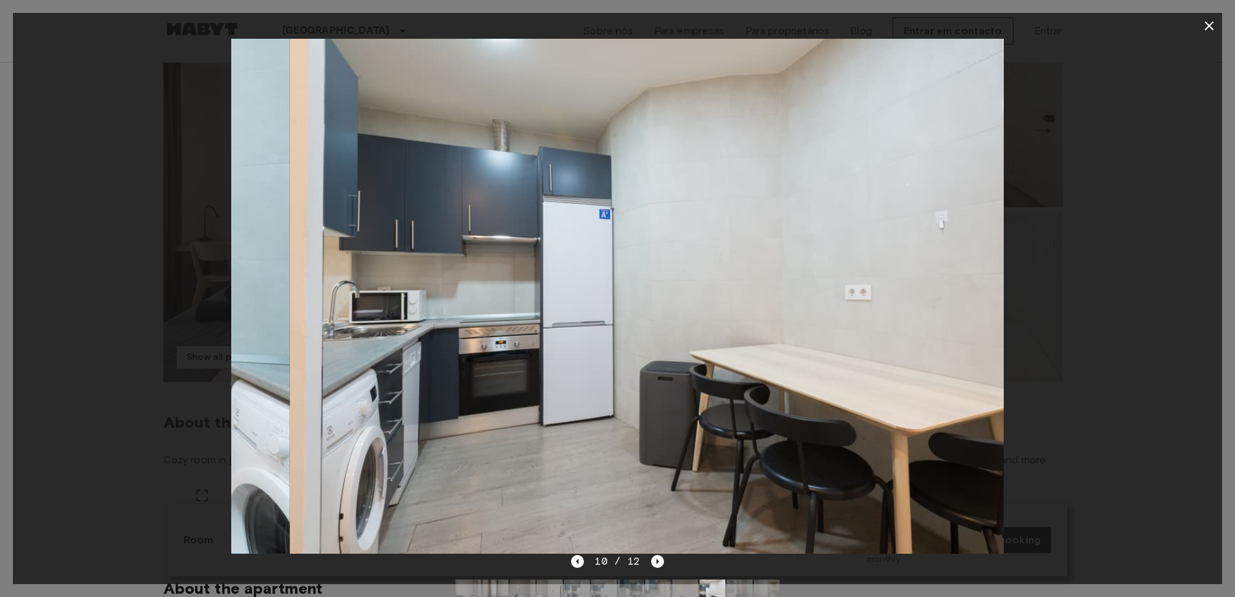
click at [651, 558] on icon "Next image" at bounding box center [657, 561] width 13 height 13
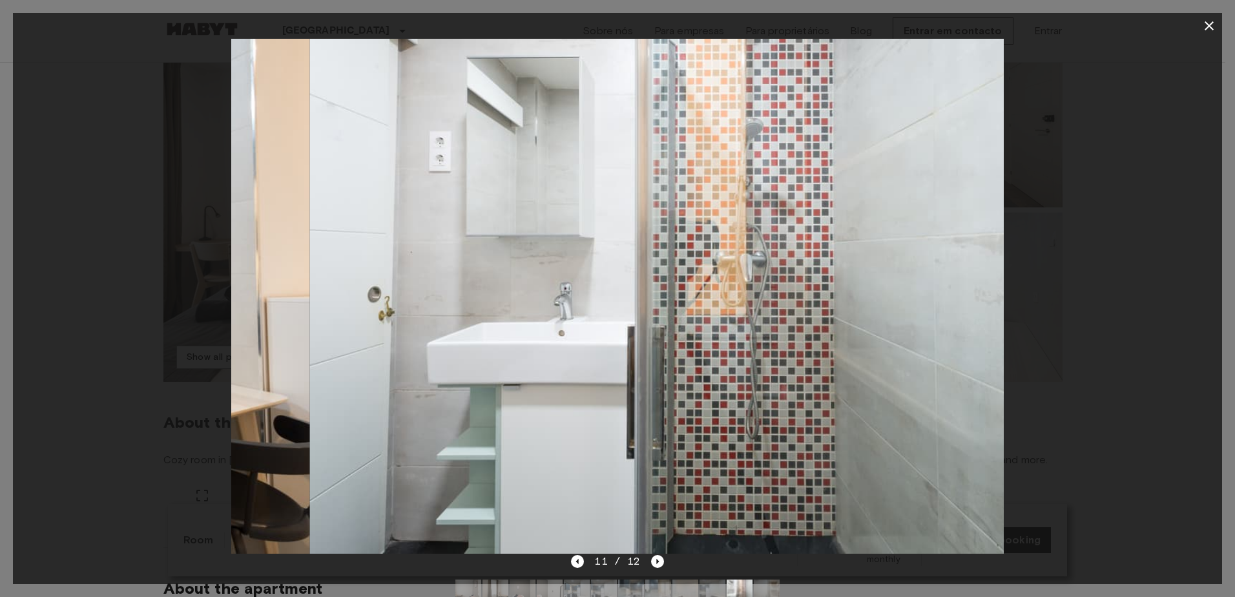
click at [651, 558] on icon "Next image" at bounding box center [657, 561] width 13 height 13
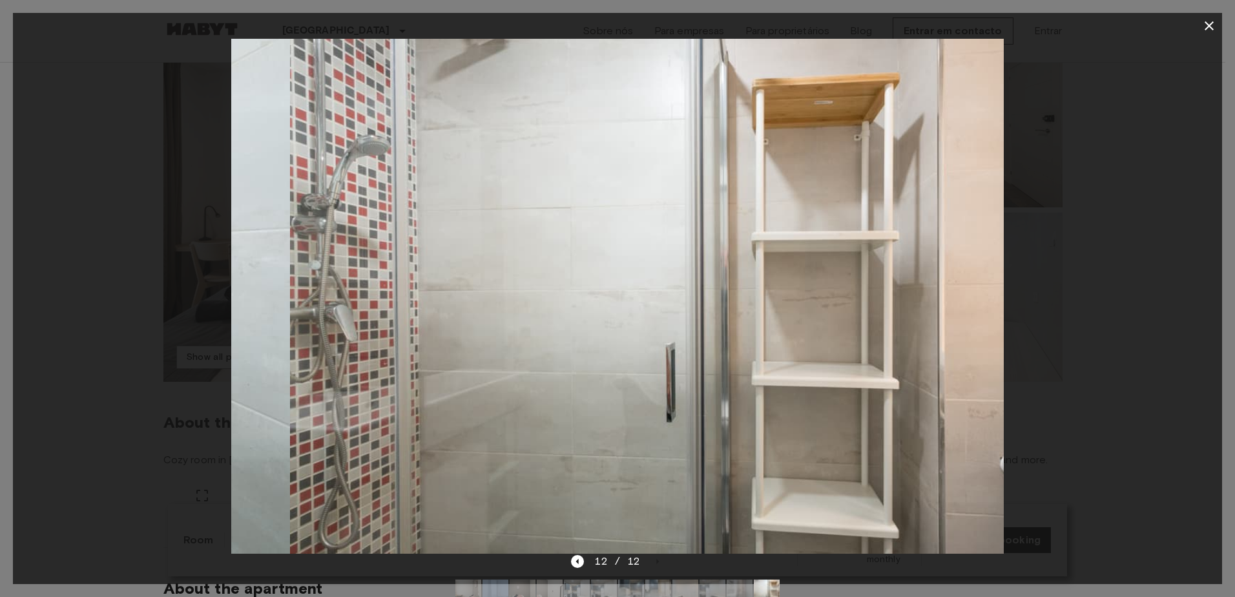
click at [651, 558] on div "12 / 12" at bounding box center [617, 562] width 92 height 16
